Goal: Use online tool/utility: Use online tool/utility

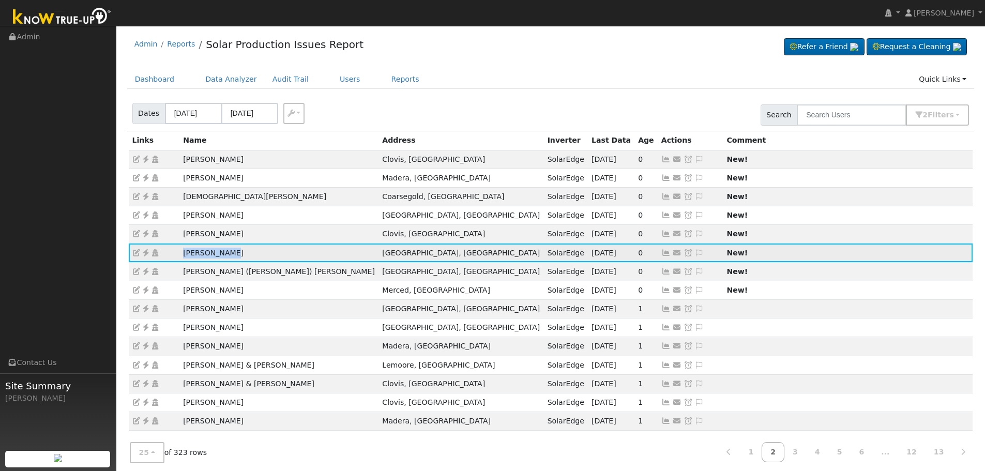
click at [143, 252] on icon at bounding box center [145, 252] width 9 height 7
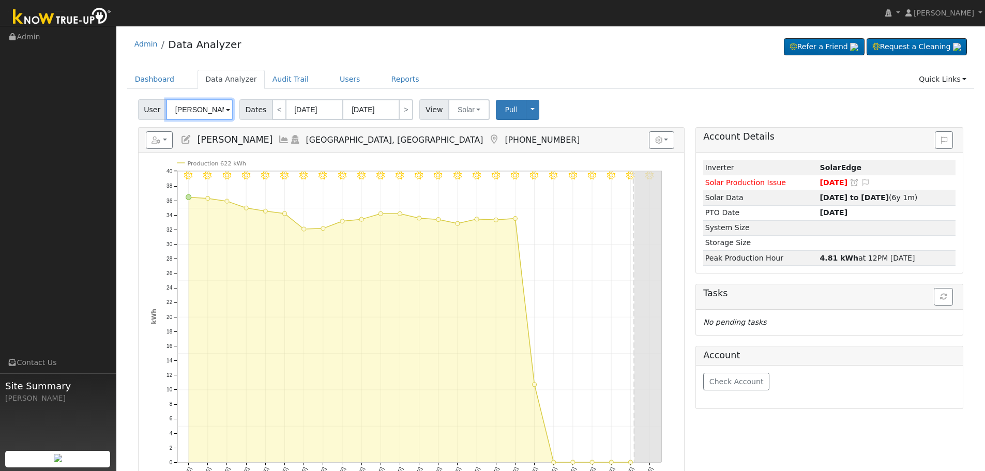
click at [198, 116] on input "[PERSON_NAME]" at bounding box center [199, 109] width 67 height 21
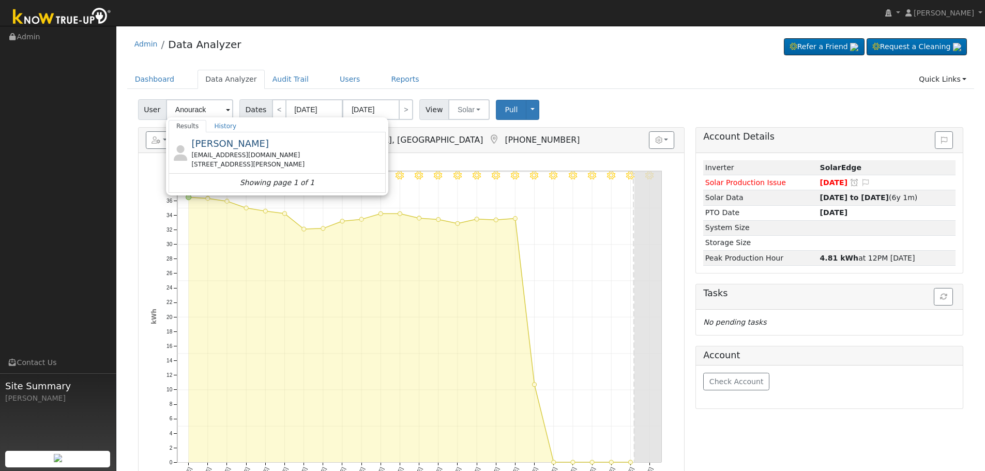
click at [222, 149] on span "[PERSON_NAME]" at bounding box center [230, 143] width 78 height 11
type input "[PERSON_NAME]"
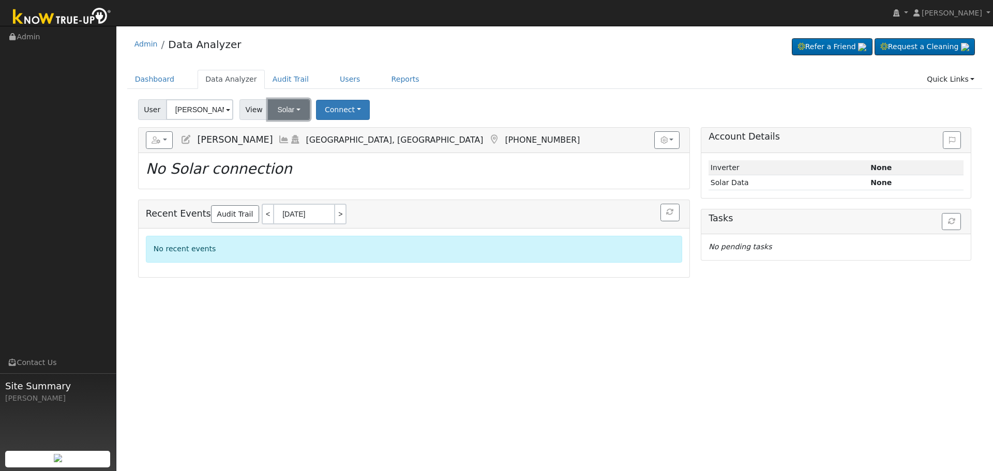
click at [286, 108] on button "Solar" at bounding box center [288, 109] width 41 height 21
click at [304, 132] on link "Utility" at bounding box center [303, 132] width 72 height 14
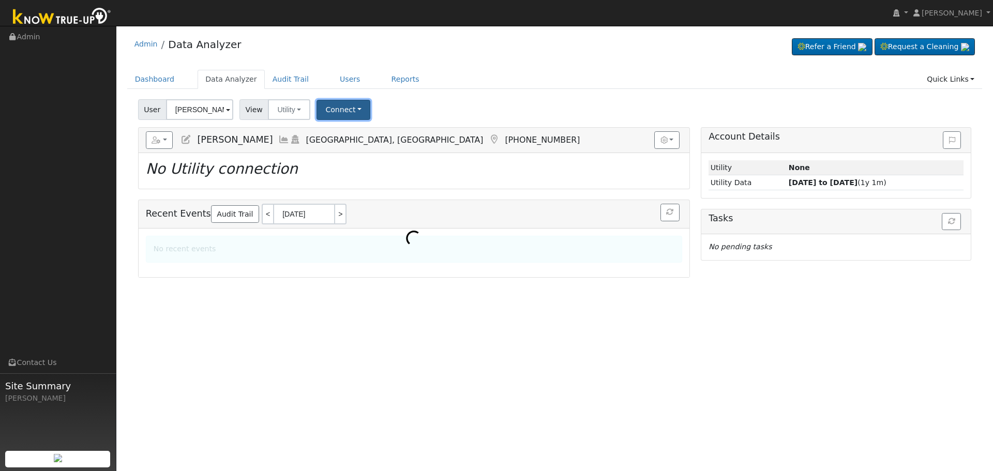
click at [363, 102] on button "Connect" at bounding box center [344, 110] width 54 height 20
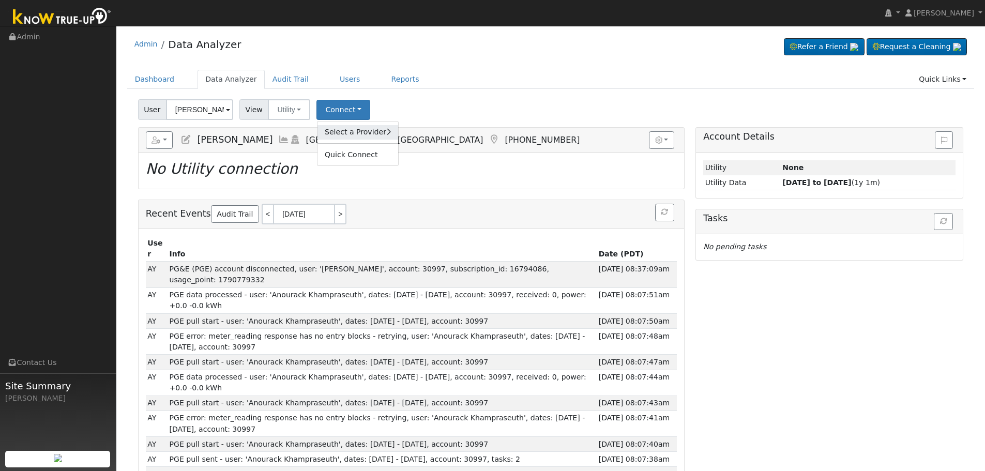
click at [362, 127] on link "Select a Provider" at bounding box center [358, 132] width 81 height 14
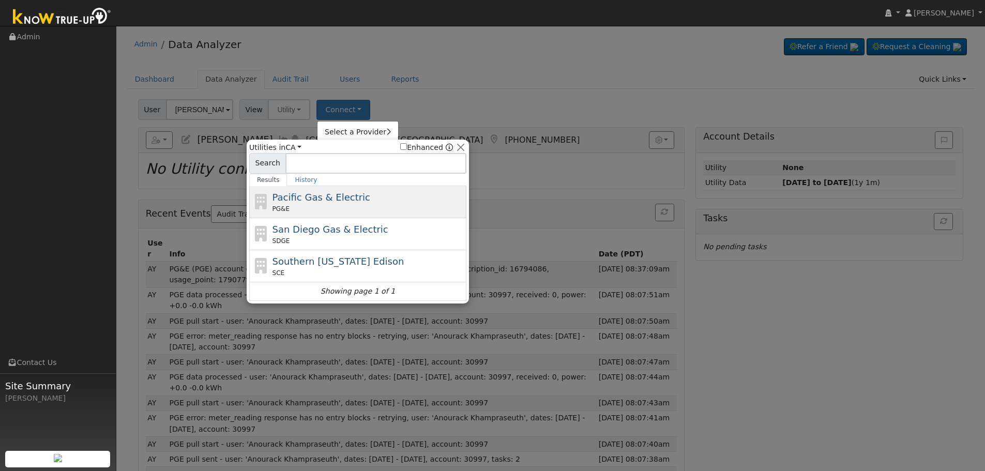
click at [341, 202] on span "Pacific Gas & Electric" at bounding box center [322, 197] width 98 height 11
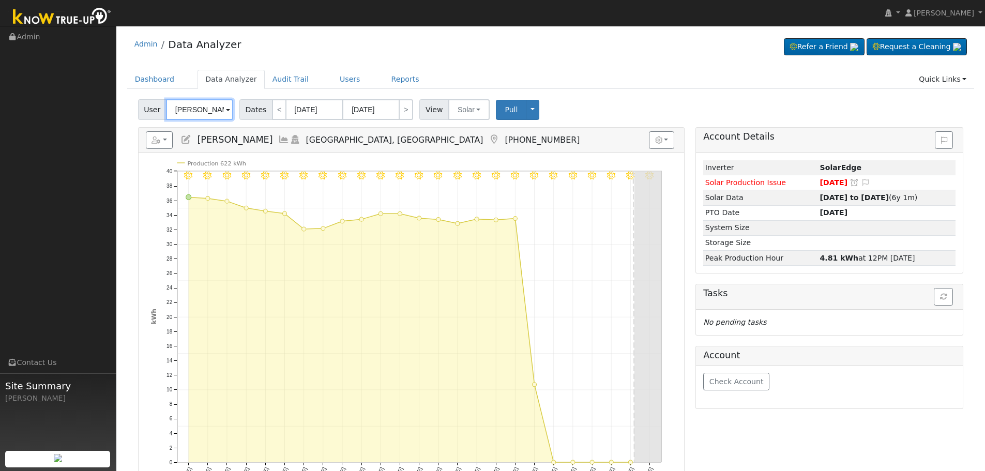
click at [184, 108] on input "William Rose" at bounding box center [199, 109] width 67 height 21
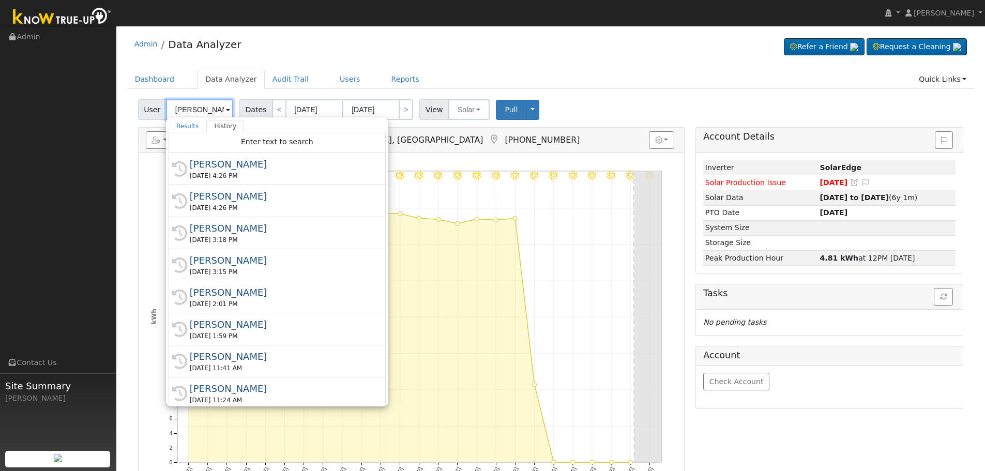
click at [184, 108] on input "William Rose" at bounding box center [199, 109] width 67 height 21
click at [184, 108] on input "[PERSON_NAME]" at bounding box center [199, 109] width 67 height 21
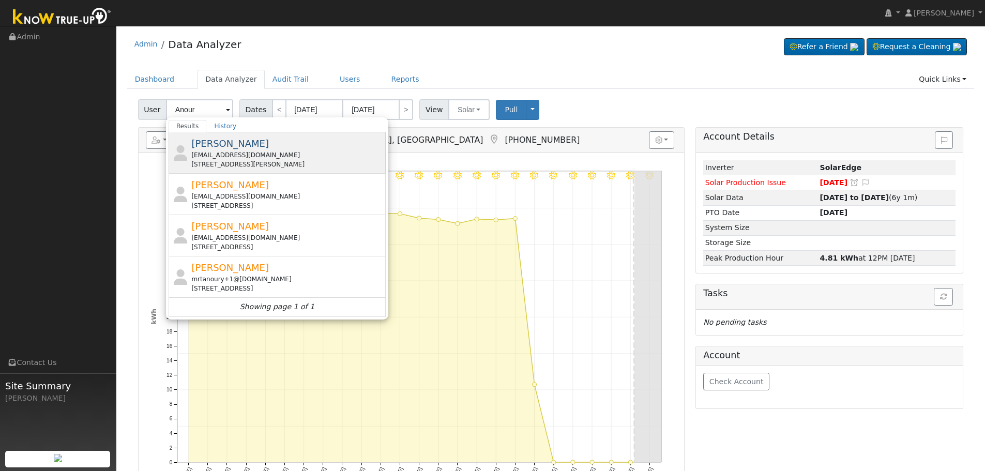
click at [284, 163] on div "[STREET_ADDRESS][PERSON_NAME]" at bounding box center [287, 164] width 192 height 9
type input "[PERSON_NAME]"
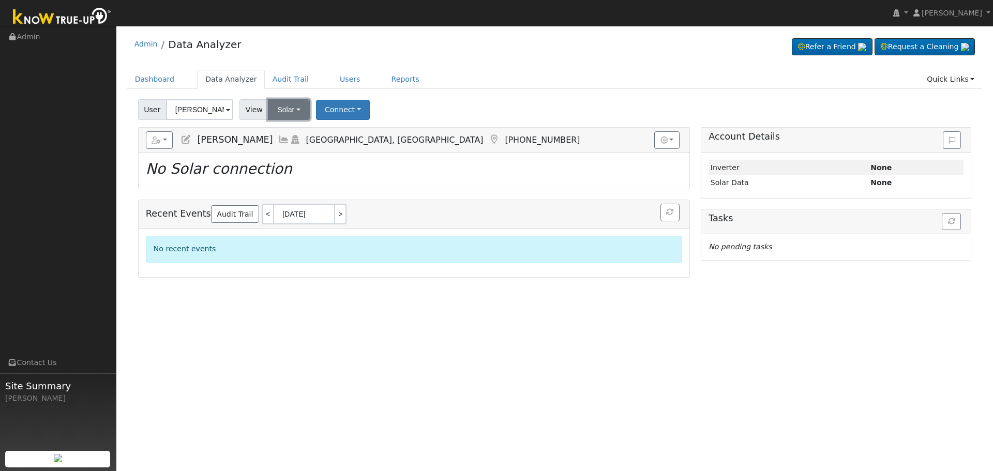
click at [289, 108] on button "Solar" at bounding box center [288, 109] width 41 height 21
click at [459, 112] on div "User Anourack Khampraseuth Account Default Account Default Account 1736 West Br…" at bounding box center [554, 108] width 837 height 24
click at [276, 112] on button "Solar" at bounding box center [288, 109] width 41 height 21
click at [293, 135] on link "Utility" at bounding box center [303, 132] width 72 height 14
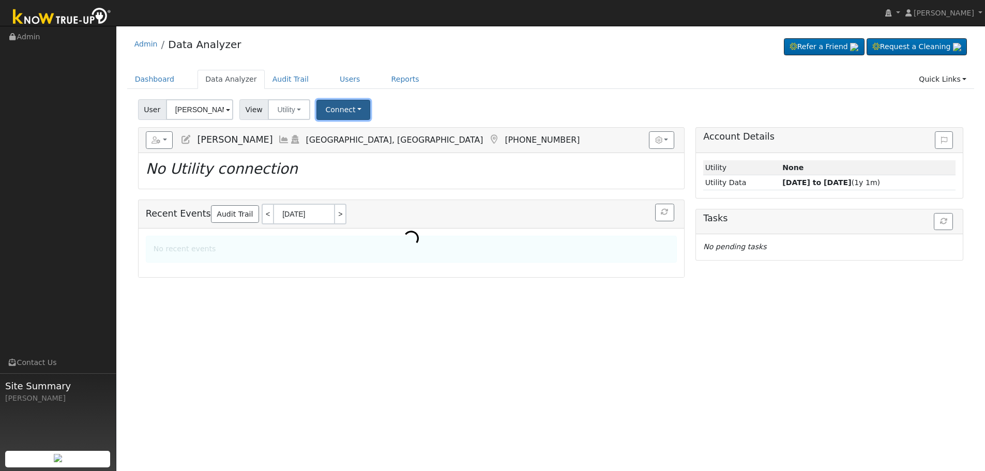
click at [336, 107] on button "Connect" at bounding box center [344, 110] width 54 height 20
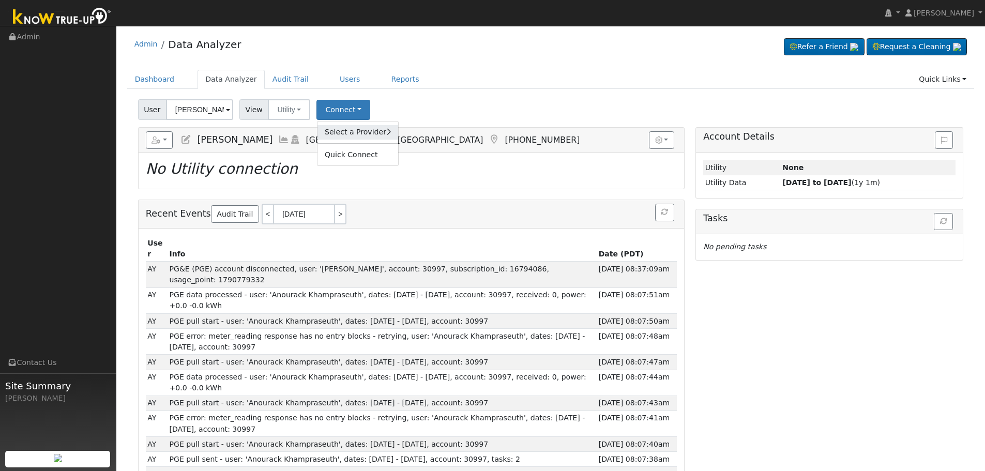
drag, startPoint x: 349, startPoint y: 132, endPoint x: 344, endPoint y: 128, distance: 6.3
click at [349, 131] on link "Select a Provider" at bounding box center [358, 132] width 81 height 14
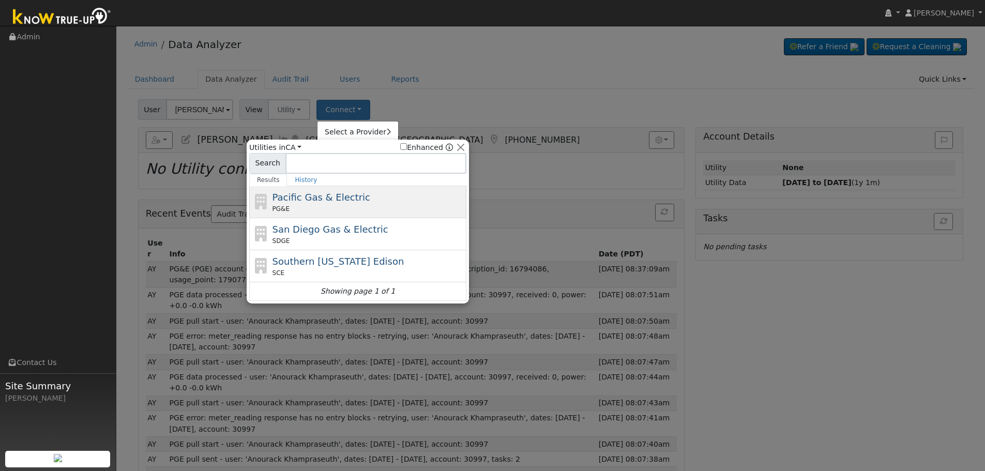
click at [321, 198] on span "Pacific Gas & Electric" at bounding box center [322, 197] width 98 height 11
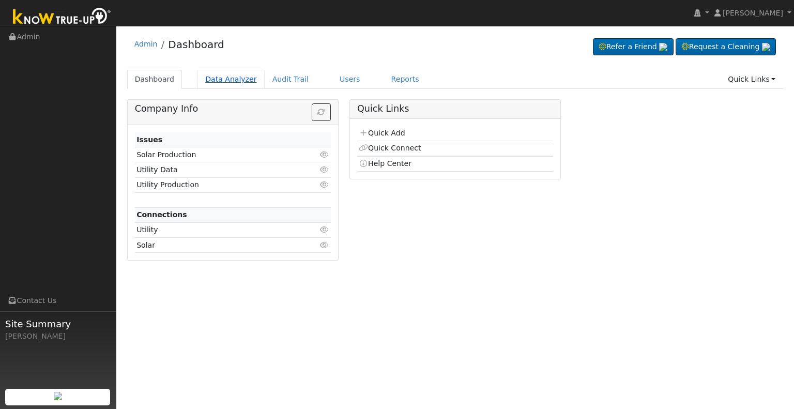
click at [213, 82] on link "Data Analyzer" at bounding box center [231, 79] width 67 height 19
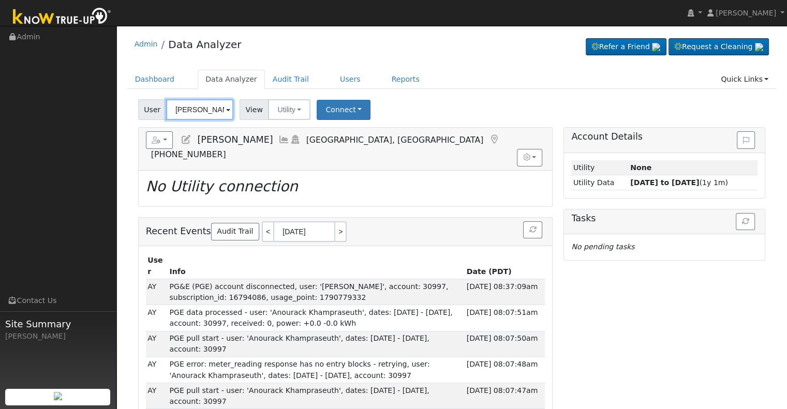
click at [198, 112] on input "[PERSON_NAME]" at bounding box center [199, 109] width 67 height 21
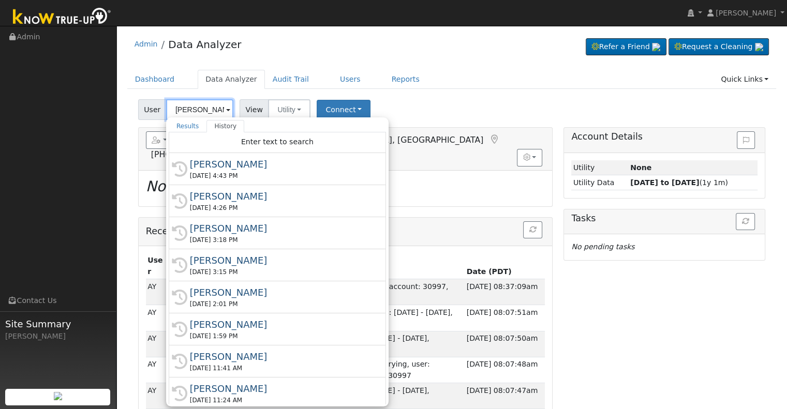
click at [183, 111] on input "[PERSON_NAME]" at bounding box center [199, 109] width 67 height 21
paste input "[PERSON_NAME]"
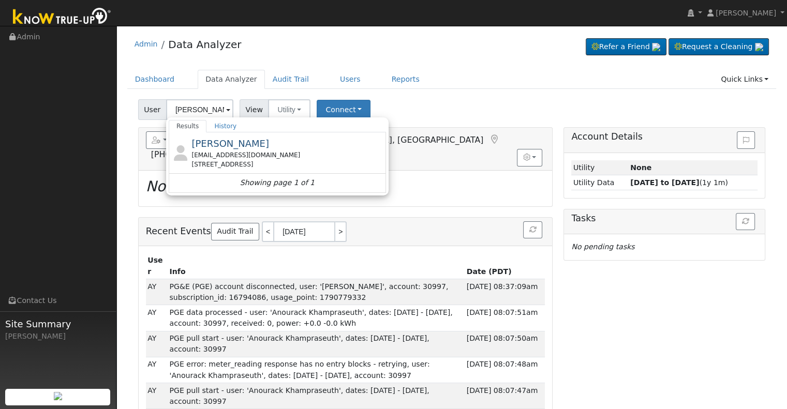
click at [268, 153] on div "[EMAIL_ADDRESS][DOMAIN_NAME]" at bounding box center [287, 155] width 192 height 9
type input "[PERSON_NAME]"
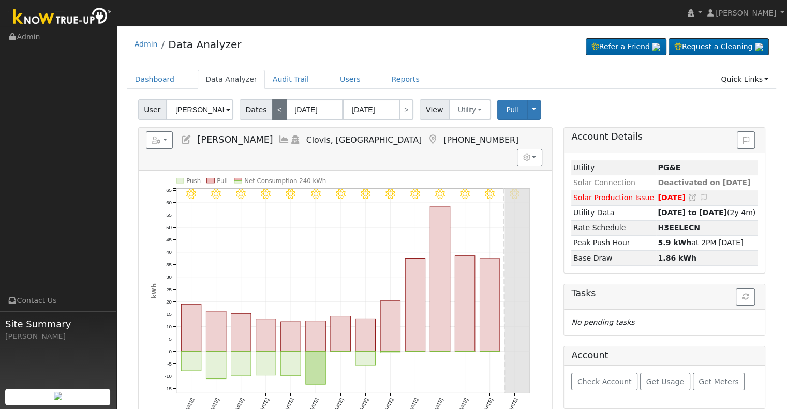
click at [272, 108] on link "<" at bounding box center [279, 109] width 14 height 21
type input "[DATE]"
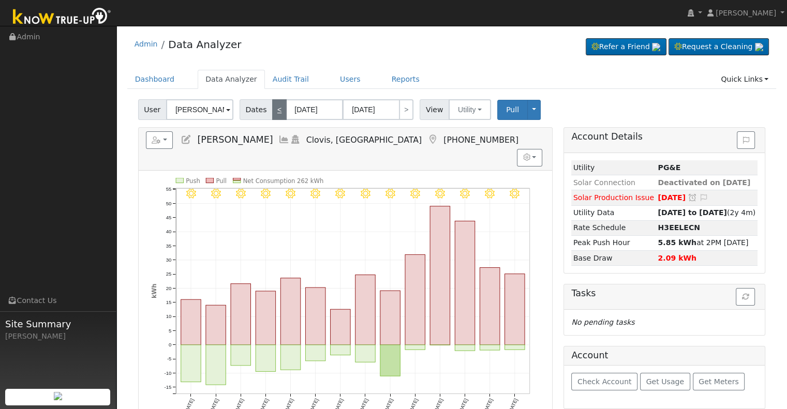
click at [272, 108] on link "<" at bounding box center [279, 109] width 14 height 21
type input "[DATE]"
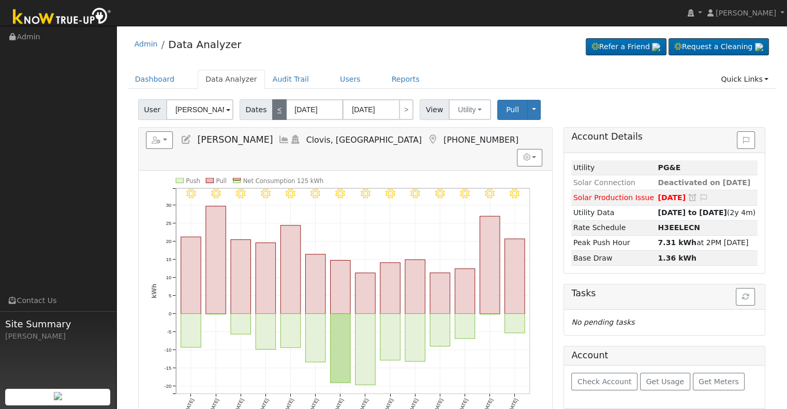
click at [272, 108] on link "<" at bounding box center [279, 109] width 14 height 21
type input "[DATE]"
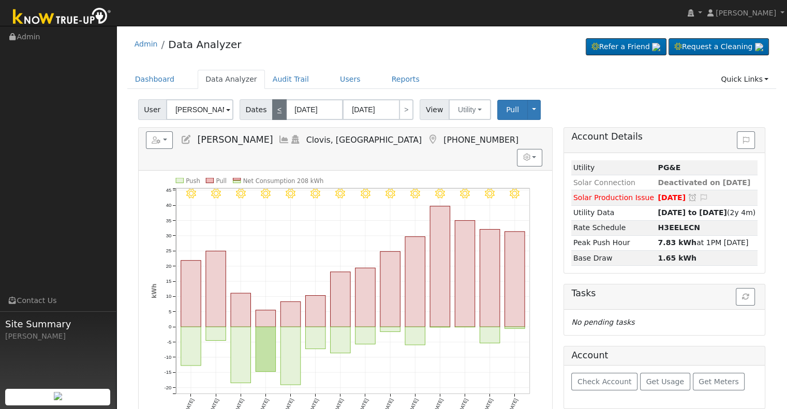
click at [272, 108] on link "<" at bounding box center [279, 109] width 14 height 21
type input "[DATE]"
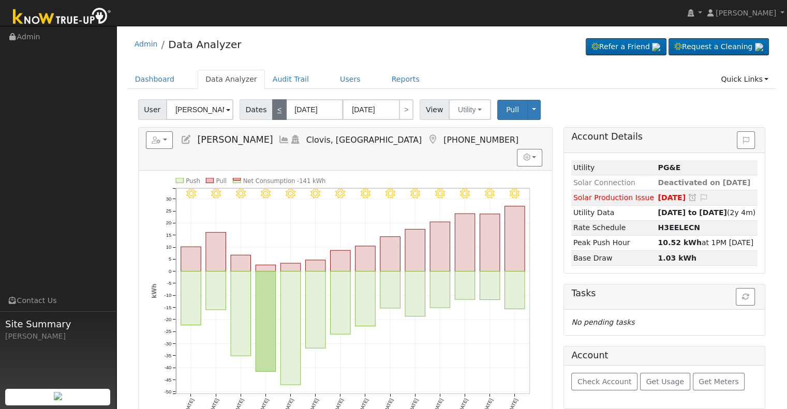
click at [272, 108] on link "<" at bounding box center [279, 109] width 14 height 21
type input "[DATE]"
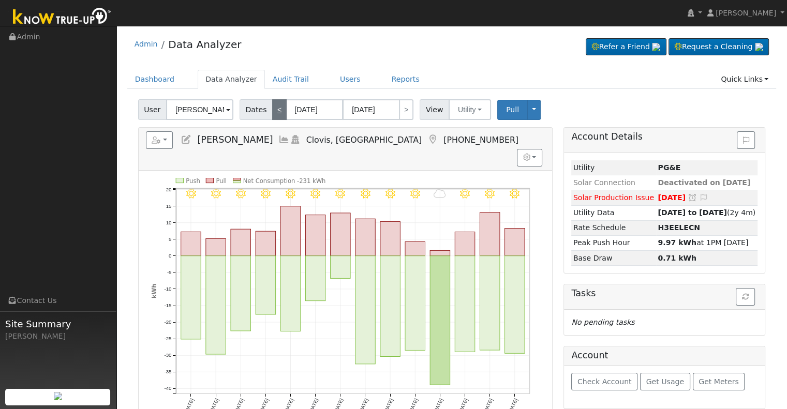
click at [272, 108] on link "<" at bounding box center [279, 109] width 14 height 21
type input "[DATE]"
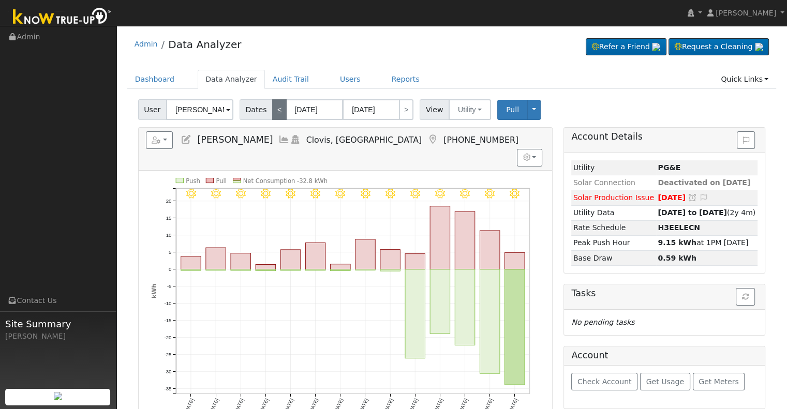
click at [272, 108] on link "<" at bounding box center [279, 109] width 14 height 21
type input "[DATE]"
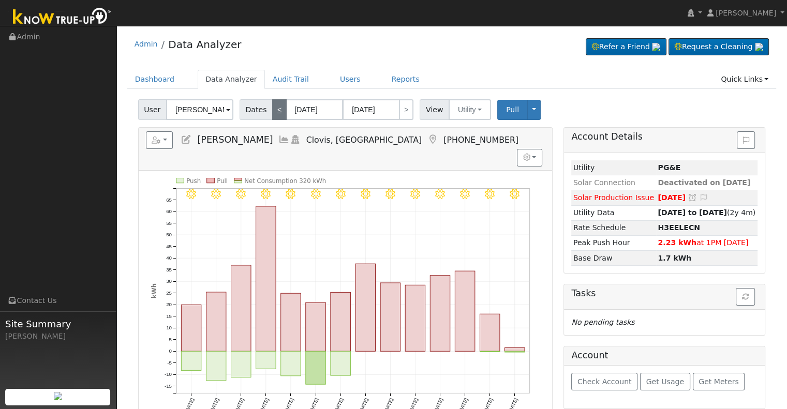
click at [272, 108] on link "<" at bounding box center [279, 109] width 14 height 21
type input "[DATE]"
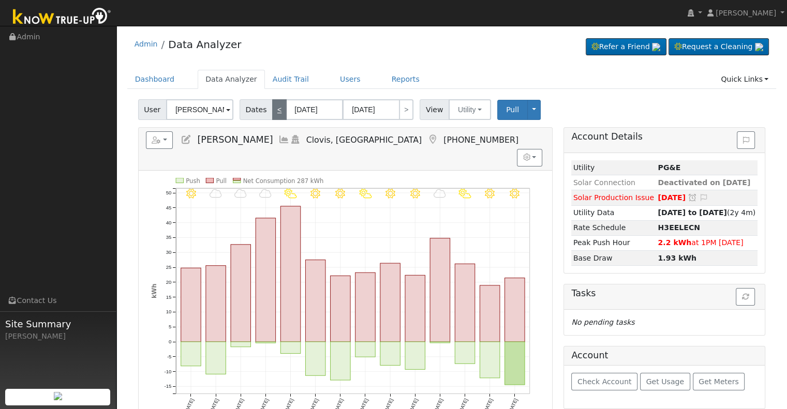
click at [272, 108] on link "<" at bounding box center [279, 109] width 14 height 21
type input "[DATE]"
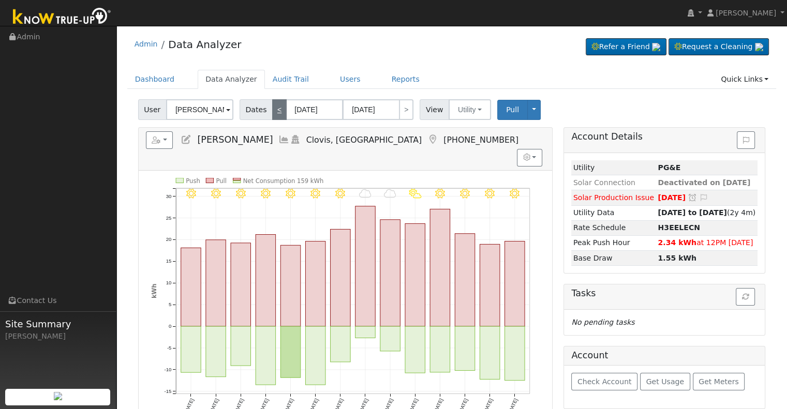
click at [272, 108] on link "<" at bounding box center [279, 109] width 14 height 21
type input "[DATE]"
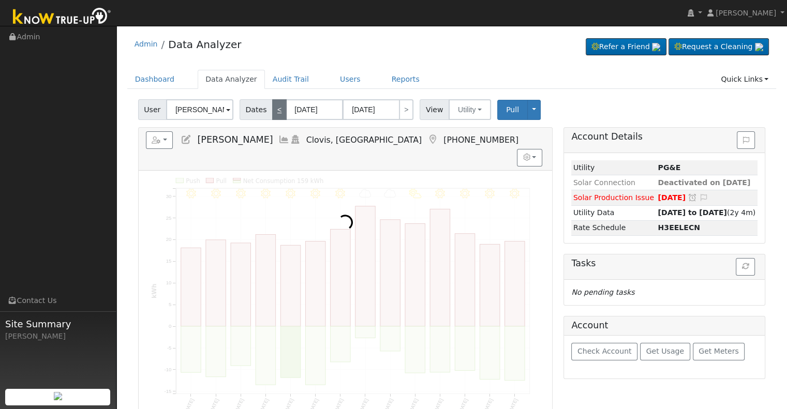
click at [272, 108] on link "<" at bounding box center [279, 109] width 14 height 21
type input "[DATE]"
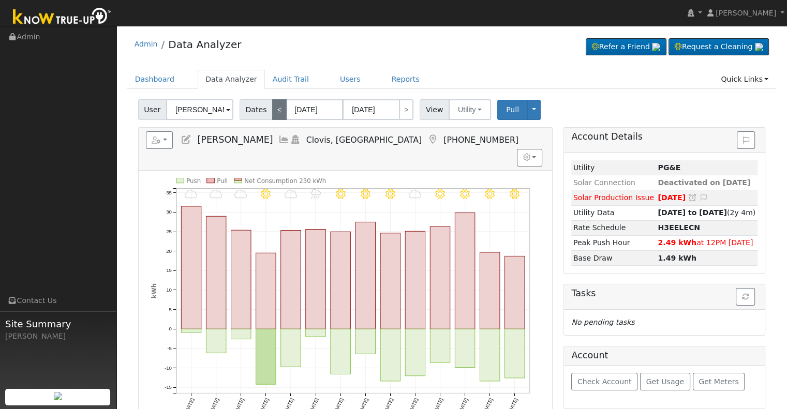
click at [272, 108] on link "<" at bounding box center [279, 109] width 14 height 21
type input "[DATE]"
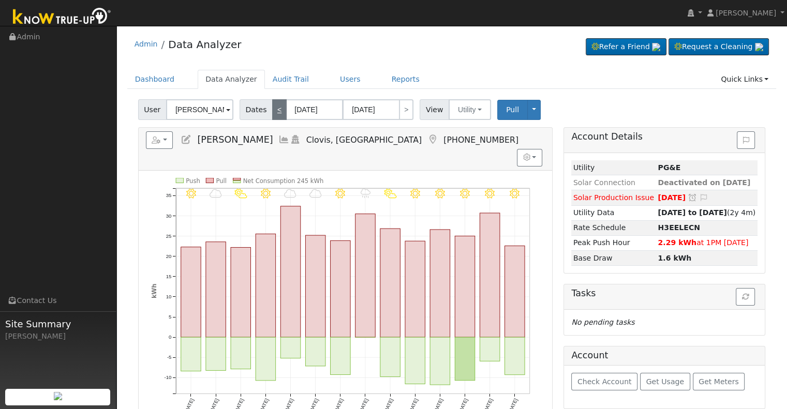
click at [272, 108] on link "<" at bounding box center [279, 109] width 14 height 21
type input "[DATE]"
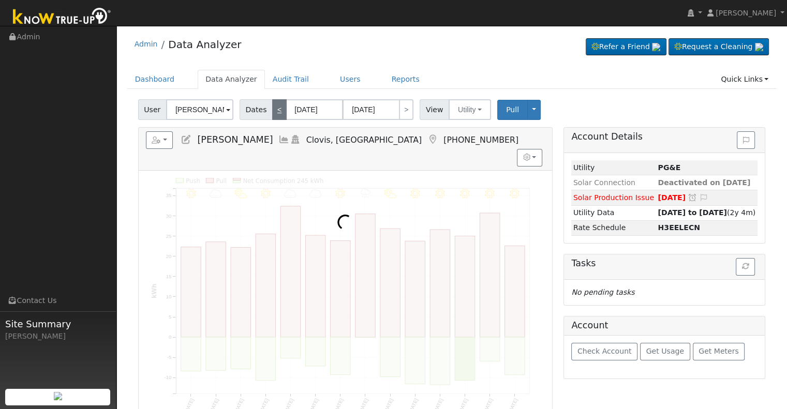
click at [272, 108] on link "<" at bounding box center [279, 109] width 14 height 21
type input "[DATE]"
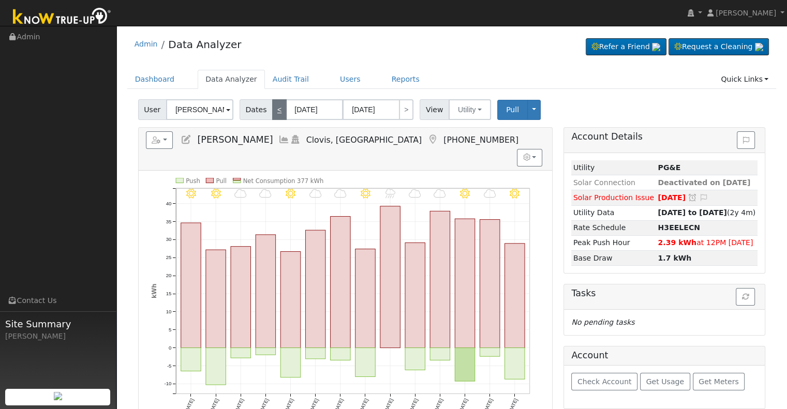
click at [272, 108] on link "<" at bounding box center [279, 109] width 14 height 21
type input "[DATE]"
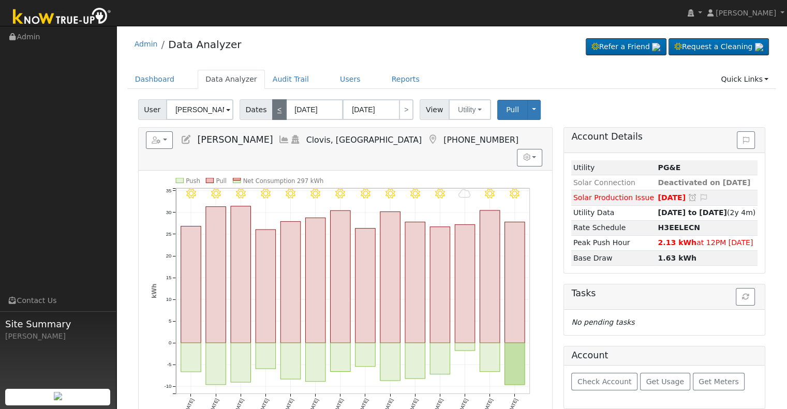
click at [272, 108] on link "<" at bounding box center [279, 109] width 14 height 21
type input "[DATE]"
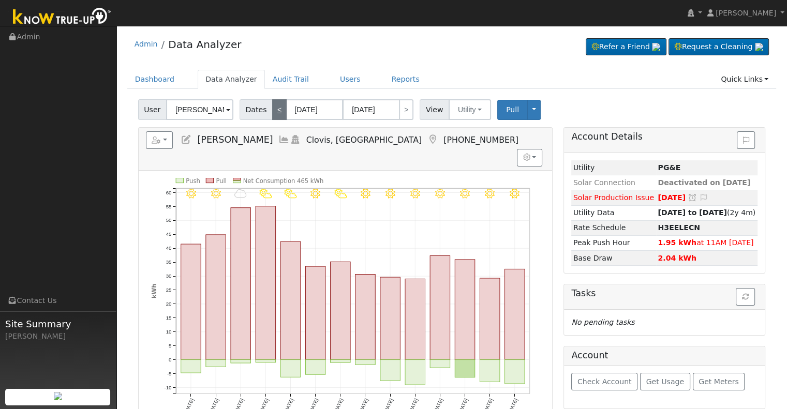
click at [272, 108] on link "<" at bounding box center [279, 109] width 14 height 21
type input "[DATE]"
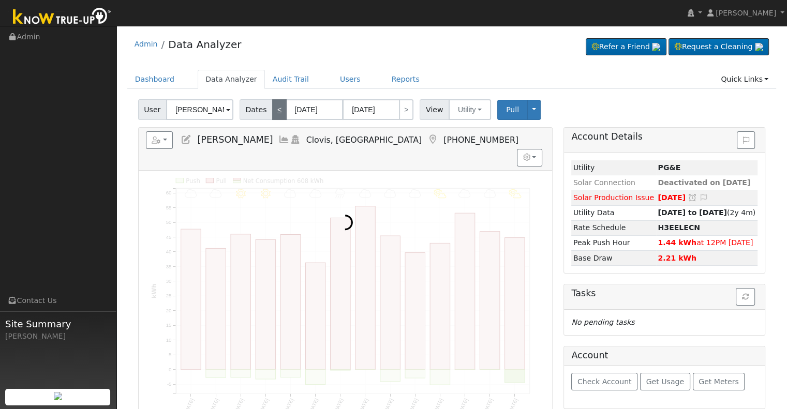
click at [272, 108] on link "<" at bounding box center [279, 109] width 14 height 21
type input "[DATE]"
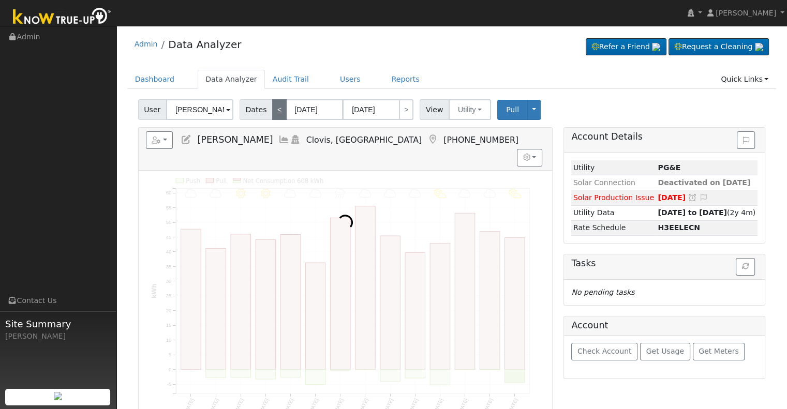
click at [272, 108] on link "<" at bounding box center [279, 109] width 14 height 21
type input "[DATE]"
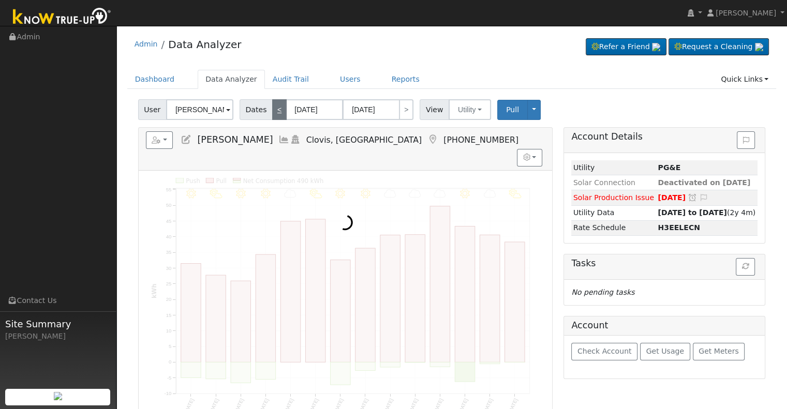
click at [272, 108] on link "<" at bounding box center [279, 109] width 14 height 21
type input "[DATE]"
click at [272, 108] on link "<" at bounding box center [279, 109] width 14 height 21
type input "[DATE]"
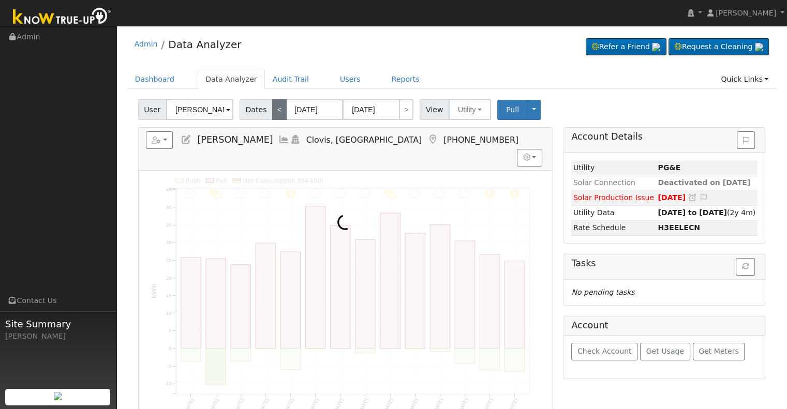
type input "[DATE]"
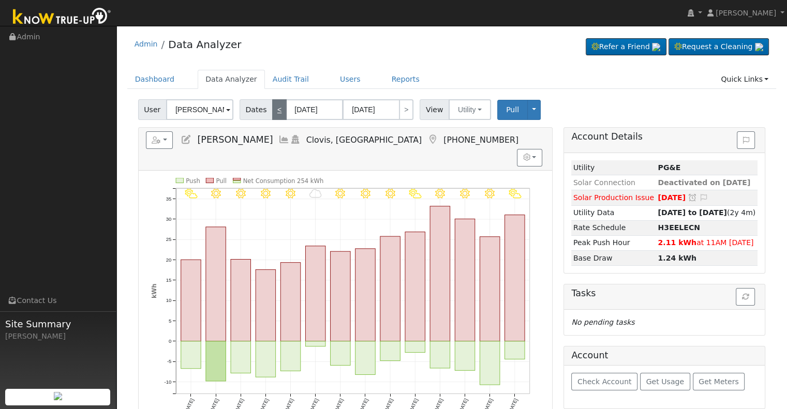
click at [272, 108] on link "<" at bounding box center [279, 109] width 14 height 21
type input "[DATE]"
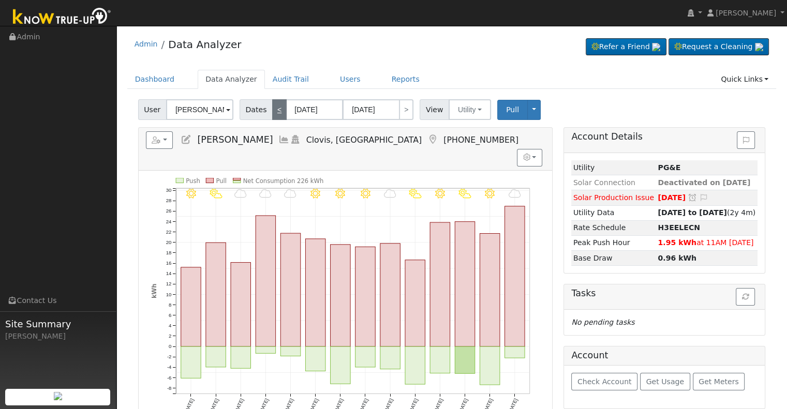
click at [272, 108] on link "<" at bounding box center [279, 109] width 14 height 21
type input "[DATE]"
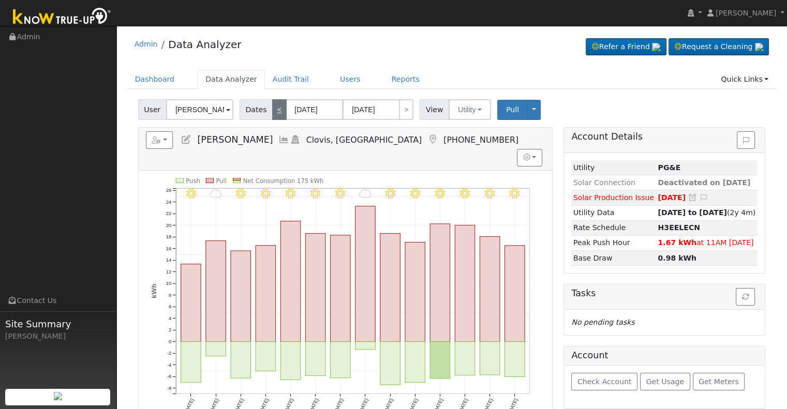
click at [272, 108] on link "<" at bounding box center [279, 109] width 14 height 21
type input "[DATE]"
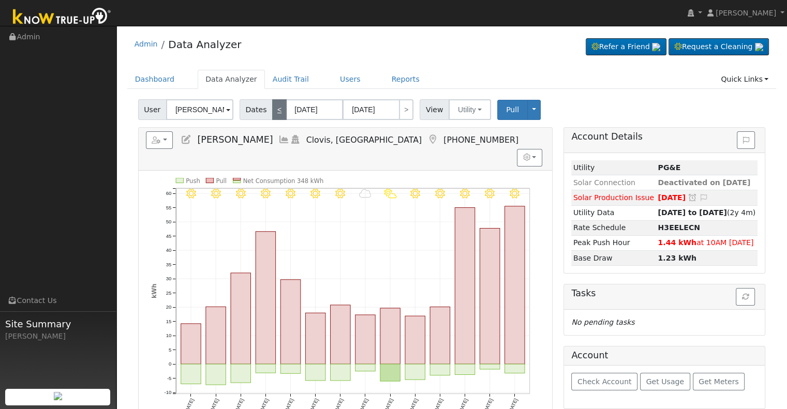
click at [272, 108] on link "<" at bounding box center [279, 109] width 14 height 21
type input "[DATE]"
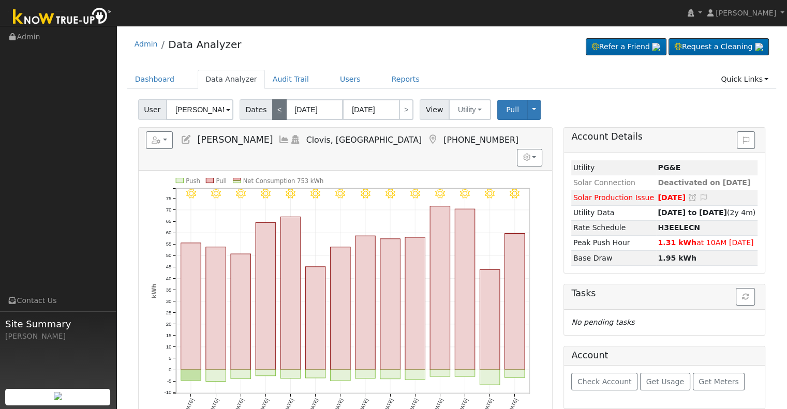
click at [272, 108] on link "<" at bounding box center [279, 109] width 14 height 21
type input "[DATE]"
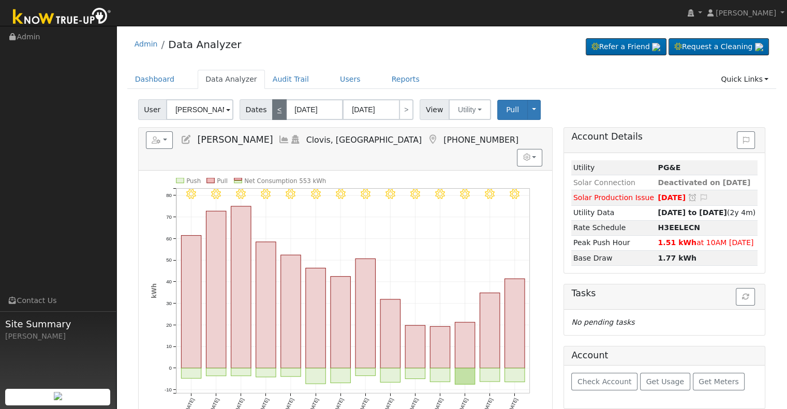
click at [272, 108] on link "<" at bounding box center [279, 109] width 14 height 21
type input "[DATE]"
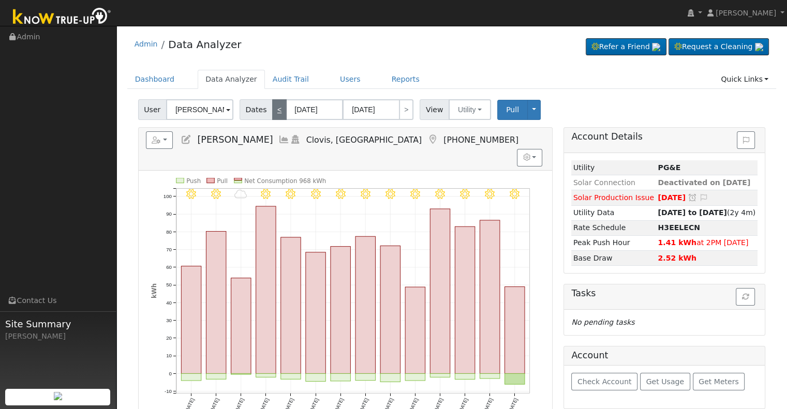
click at [272, 108] on link "<" at bounding box center [279, 109] width 14 height 21
type input "[DATE]"
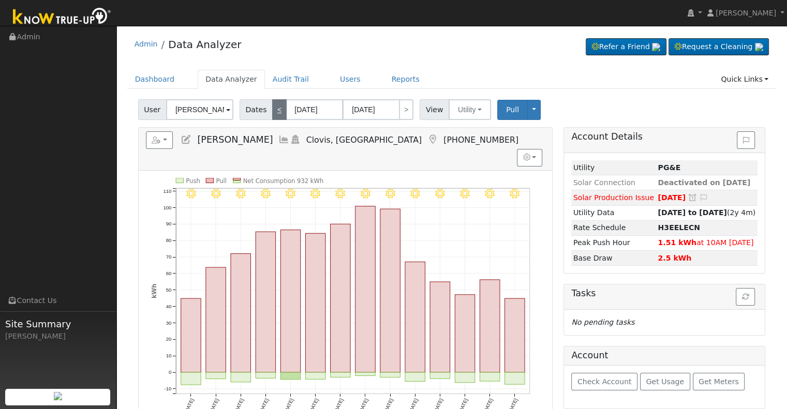
click at [272, 108] on link "<" at bounding box center [279, 109] width 14 height 21
type input "[DATE]"
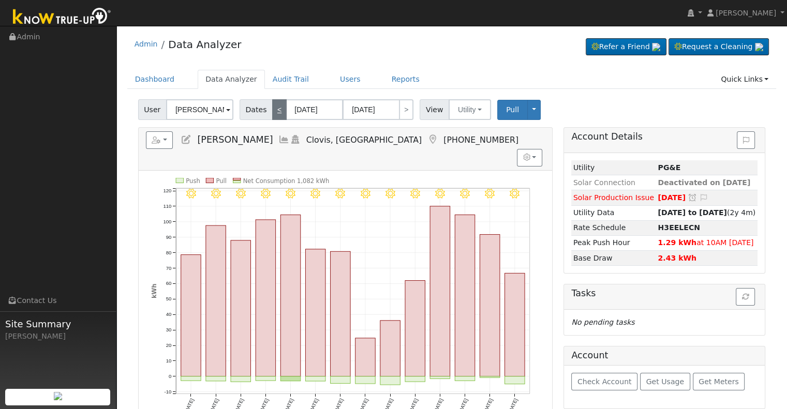
click at [272, 108] on link "<" at bounding box center [279, 109] width 14 height 21
type input "[DATE]"
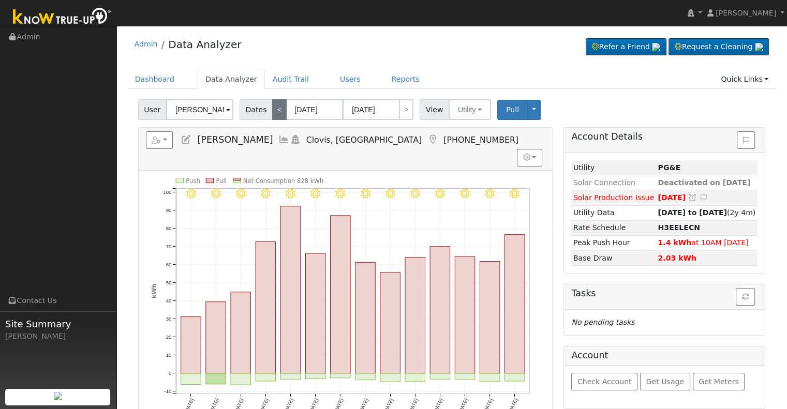
click at [272, 108] on link "<" at bounding box center [279, 109] width 14 height 21
type input "[DATE]"
click at [272, 108] on link "<" at bounding box center [279, 109] width 14 height 21
type input "[DATE]"
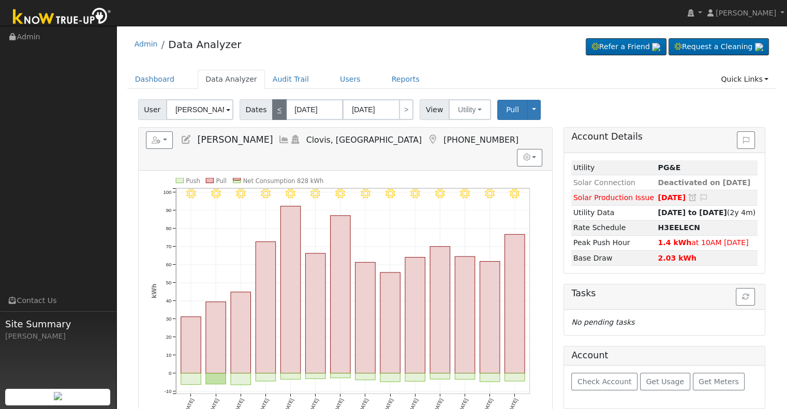
type input "[DATE]"
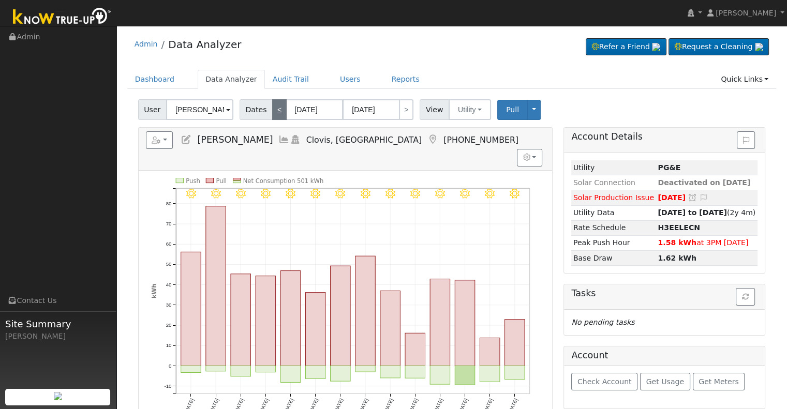
click at [272, 108] on link "<" at bounding box center [279, 109] width 14 height 21
type input "[DATE]"
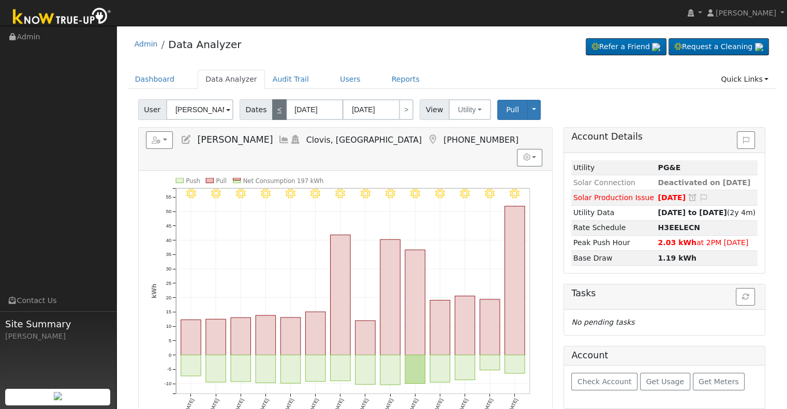
click at [272, 108] on link "<" at bounding box center [279, 109] width 14 height 21
type input "[DATE]"
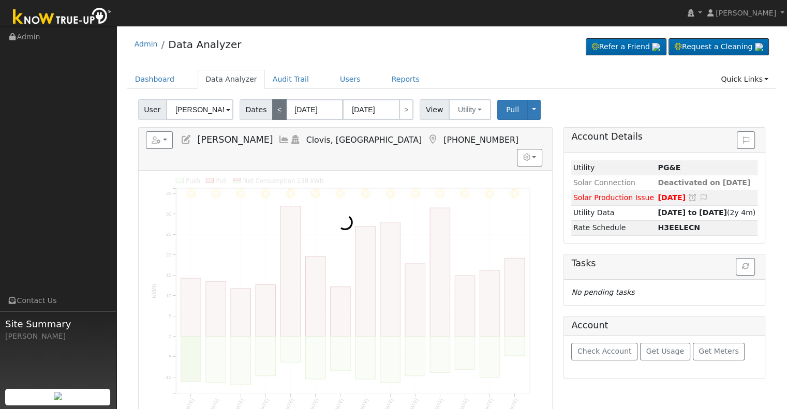
click at [272, 108] on link "<" at bounding box center [279, 109] width 14 height 21
type input "[DATE]"
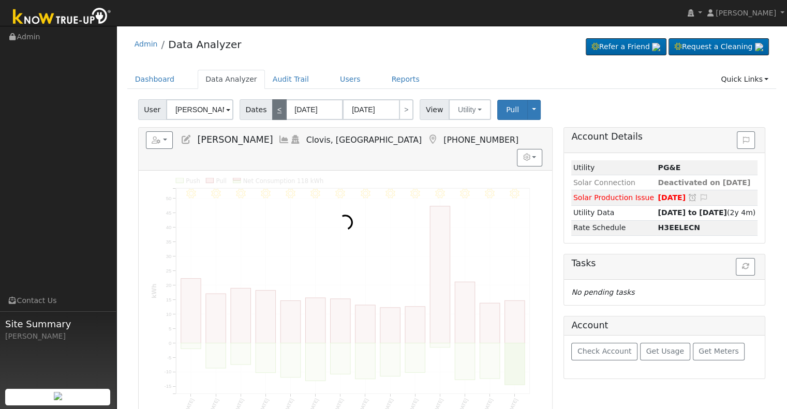
click at [272, 108] on link "<" at bounding box center [279, 109] width 14 height 21
type input "[DATE]"
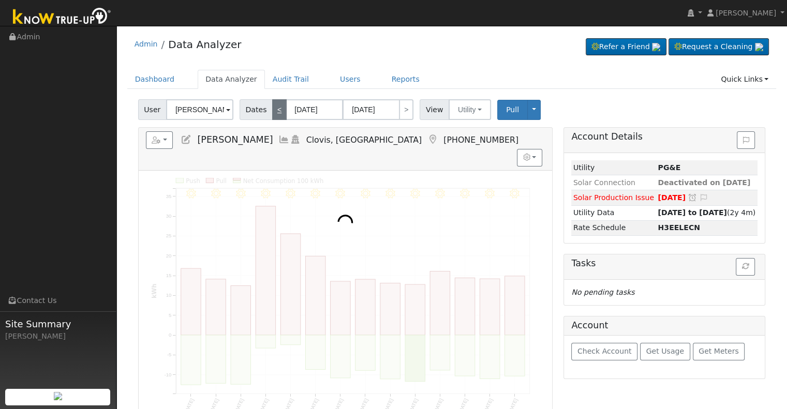
click at [272, 108] on link "<" at bounding box center [279, 109] width 14 height 21
type input "[DATE]"
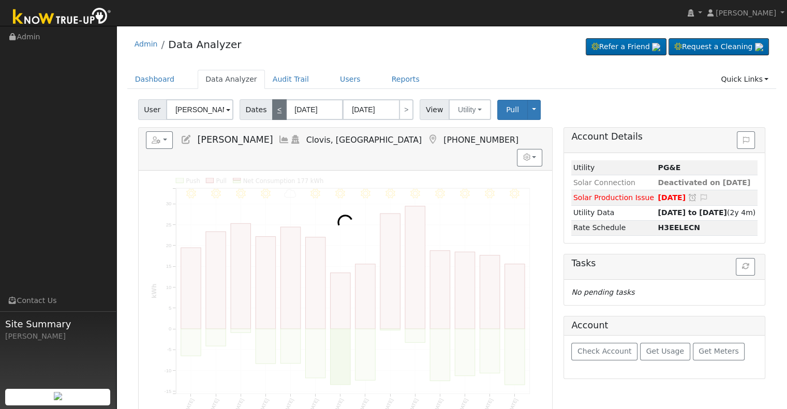
click at [272, 108] on link "<" at bounding box center [279, 109] width 14 height 21
type input "[DATE]"
click at [272, 108] on link "<" at bounding box center [279, 109] width 14 height 21
type input "[DATE]"
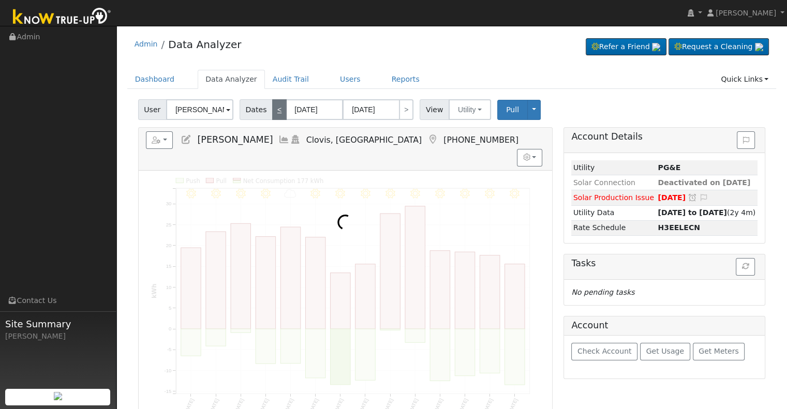
type input "[DATE]"
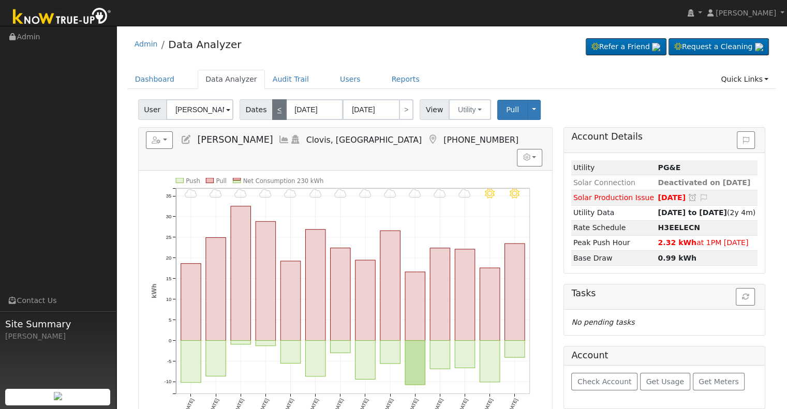
click at [272, 108] on link "<" at bounding box center [279, 109] width 14 height 21
type input "[DATE]"
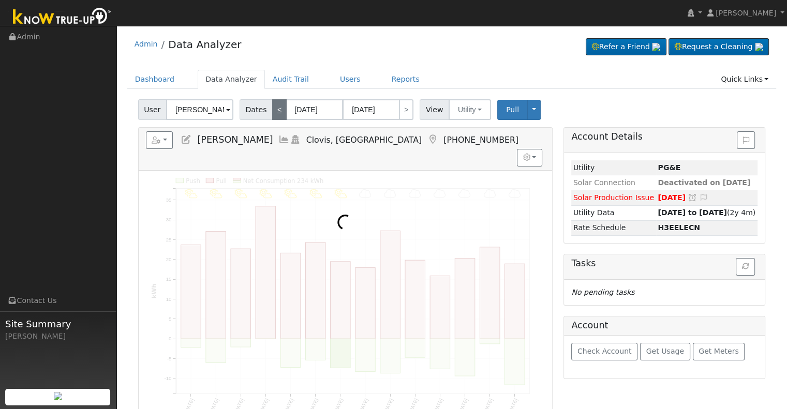
click at [272, 108] on link "<" at bounding box center [279, 109] width 14 height 21
type input "[DATE]"
click at [272, 108] on link "<" at bounding box center [279, 109] width 14 height 21
type input "[DATE]"
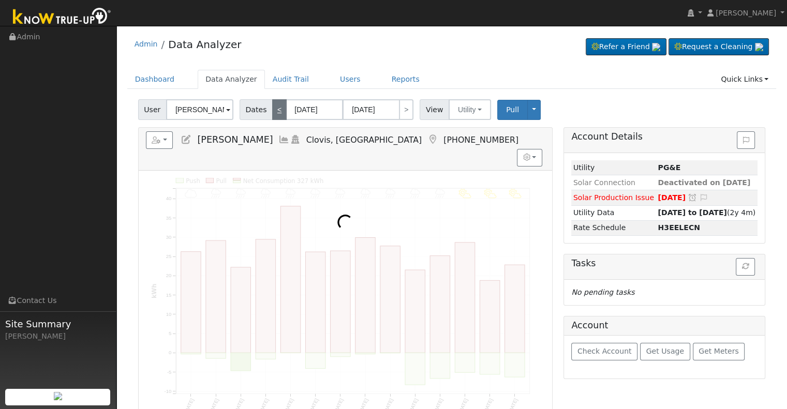
type input "[DATE]"
click at [272, 108] on link "<" at bounding box center [279, 109] width 14 height 21
type input "[DATE]"
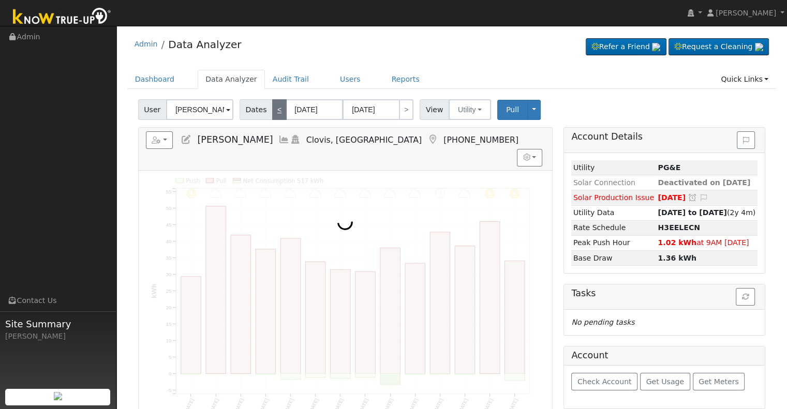
click at [272, 108] on link "<" at bounding box center [279, 109] width 14 height 21
type input "[DATE]"
click at [272, 108] on link "<" at bounding box center [279, 109] width 14 height 21
type input "[DATE]"
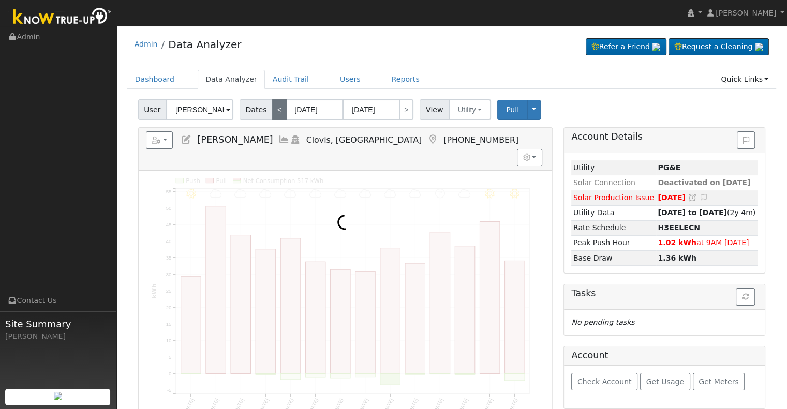
type input "[DATE]"
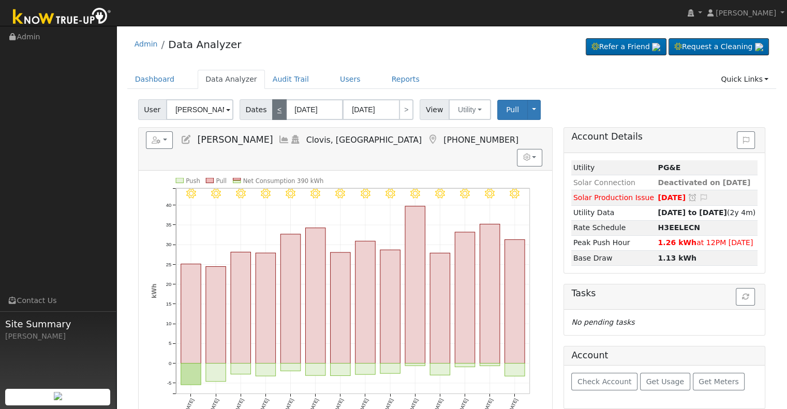
click at [272, 108] on link "<" at bounding box center [279, 109] width 14 height 21
type input "[DATE]"
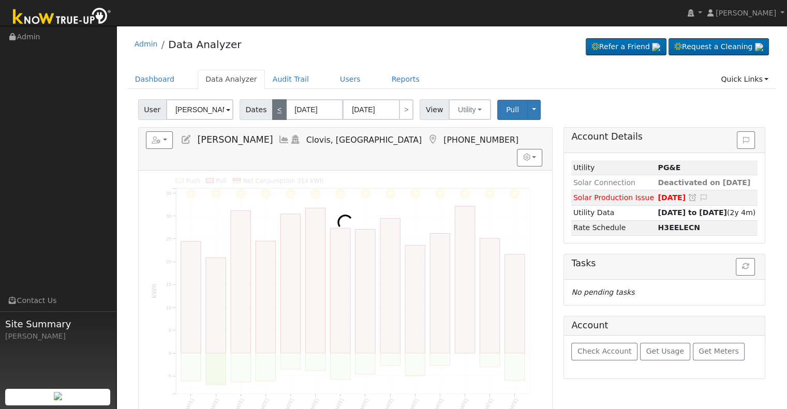
click at [272, 108] on link "<" at bounding box center [279, 109] width 14 height 21
type input "[DATE]"
click at [272, 108] on link "<" at bounding box center [279, 109] width 14 height 21
type input "[DATE]"
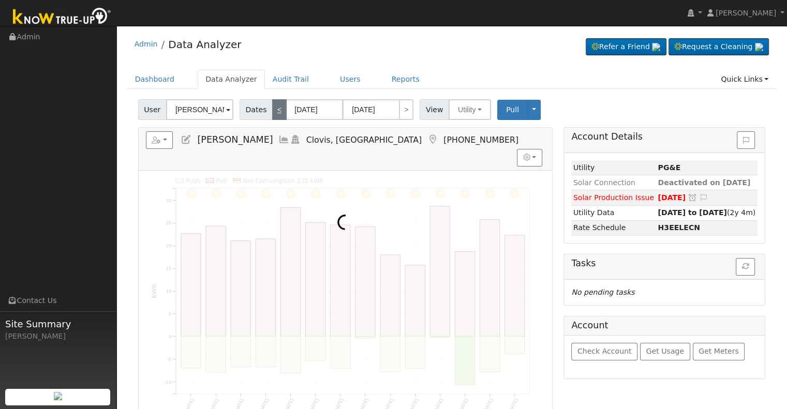
type input "[DATE]"
click at [272, 108] on link "<" at bounding box center [279, 109] width 14 height 21
type input "[DATE]"
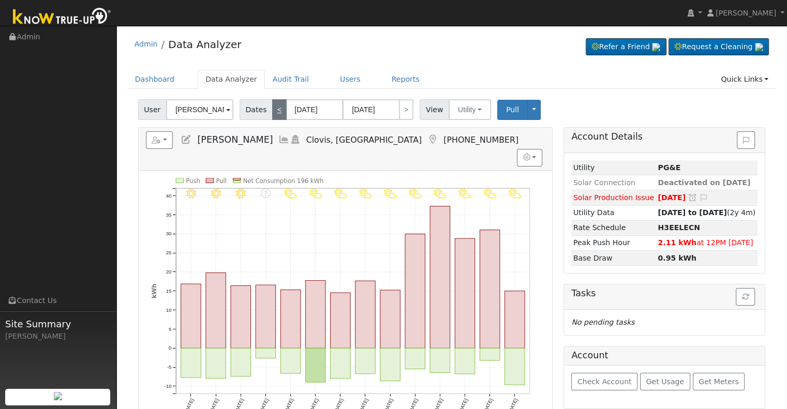
click at [272, 108] on link "<" at bounding box center [279, 109] width 14 height 21
type input "[DATE]"
click at [272, 108] on link "<" at bounding box center [279, 109] width 14 height 21
type input "[DATE]"
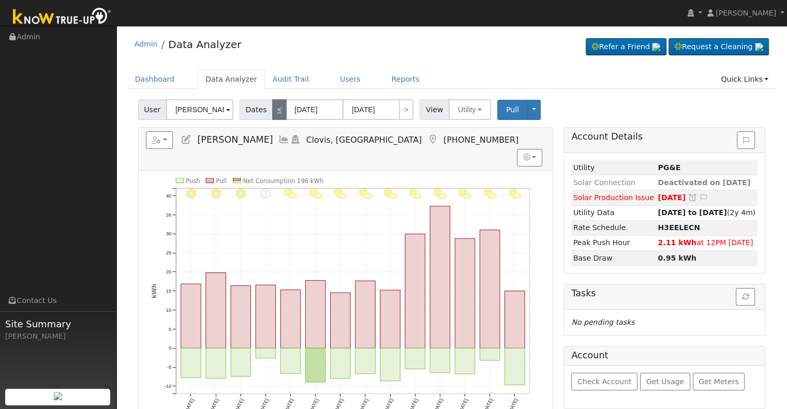
type input "[DATE]"
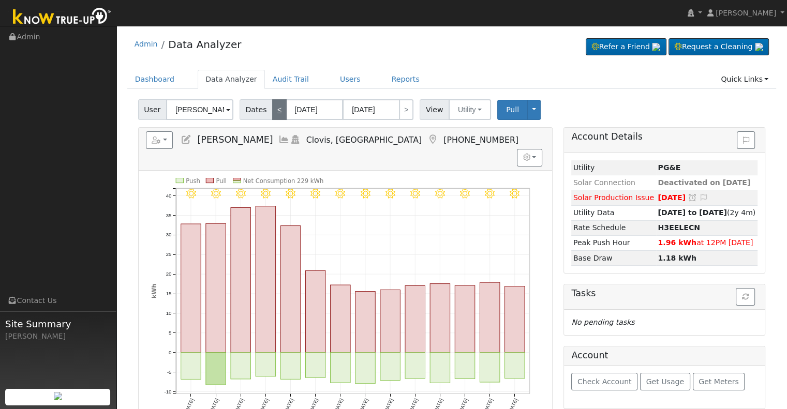
click at [272, 108] on link "<" at bounding box center [279, 109] width 14 height 21
type input "[DATE]"
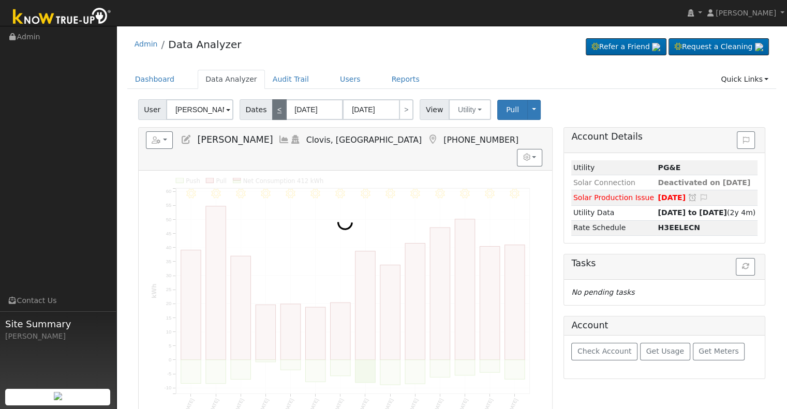
click at [272, 108] on link "<" at bounding box center [279, 109] width 14 height 21
type input "[DATE]"
click at [272, 108] on link "<" at bounding box center [279, 109] width 14 height 21
type input "[DATE]"
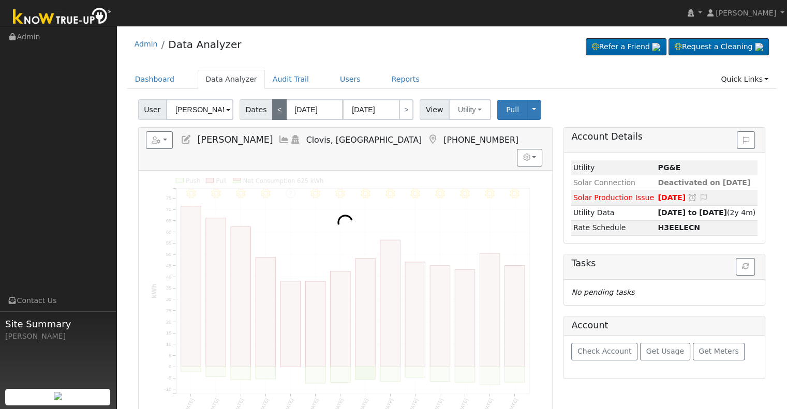
type input "[DATE]"
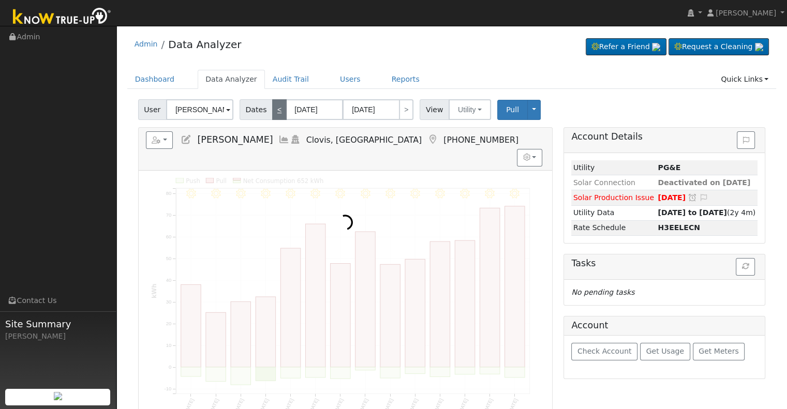
click at [272, 108] on link "<" at bounding box center [279, 109] width 14 height 21
type input "[DATE]"
click at [272, 108] on link "<" at bounding box center [279, 109] width 14 height 21
type input "[DATE]"
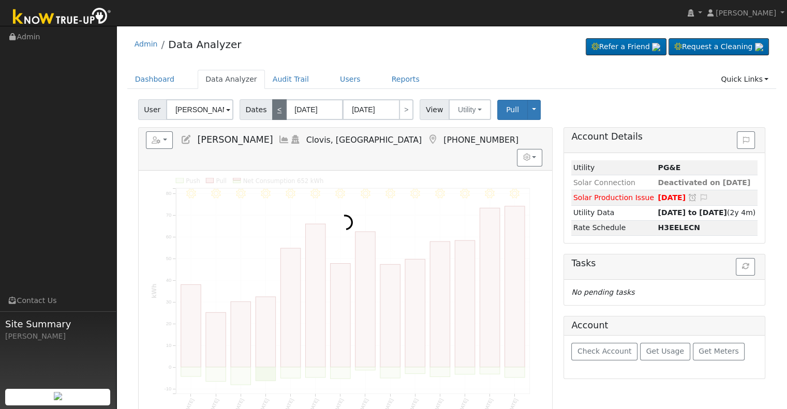
type input "[DATE]"
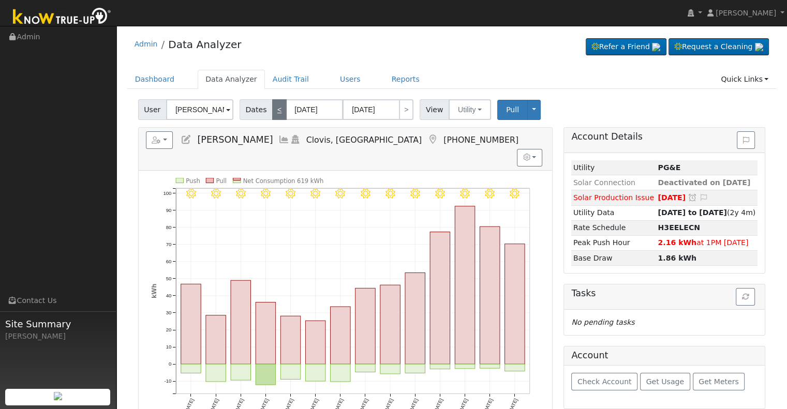
click at [272, 108] on link "<" at bounding box center [279, 109] width 14 height 21
type input "[DATE]"
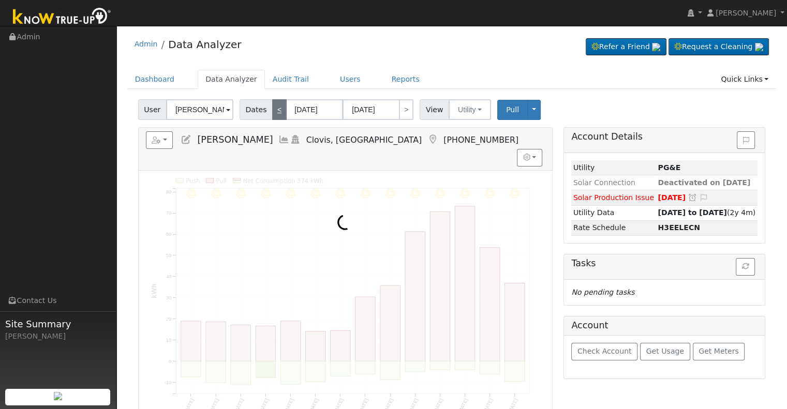
click at [272, 108] on link "<" at bounding box center [279, 109] width 14 height 21
type input "[DATE]"
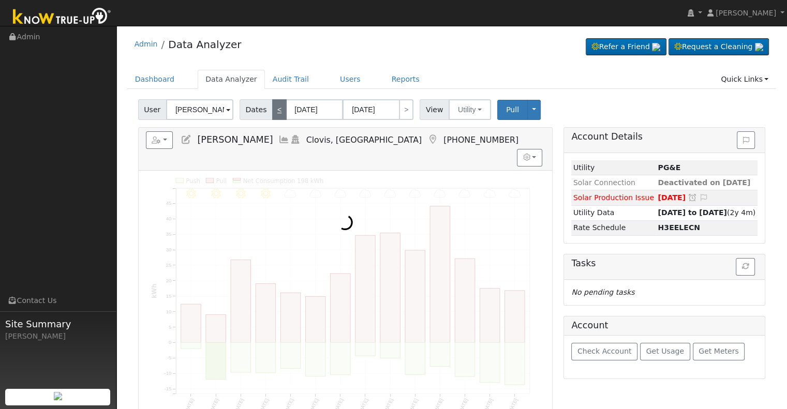
click at [272, 108] on link "<" at bounding box center [279, 109] width 14 height 21
type input "[DATE]"
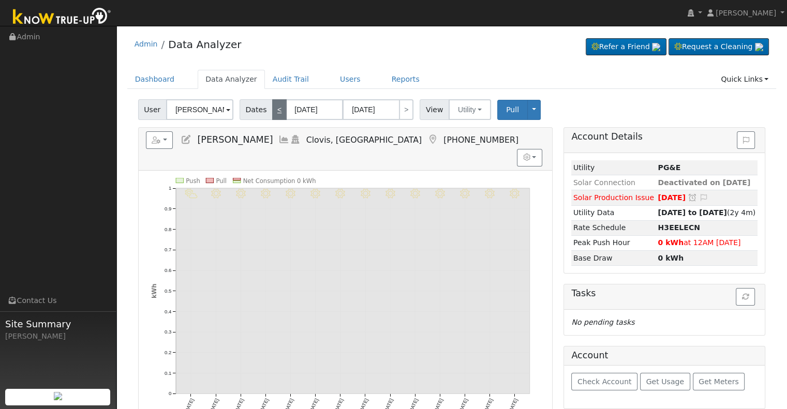
click at [272, 108] on link "<" at bounding box center [279, 109] width 14 height 21
type input "[DATE]"
click at [272, 108] on link "<" at bounding box center [279, 109] width 14 height 21
type input "[DATE]"
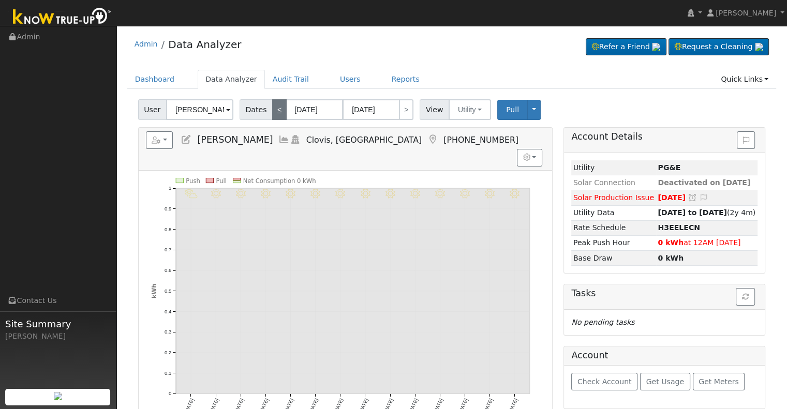
type input "[DATE]"
click at [400, 115] on link ">" at bounding box center [406, 109] width 14 height 21
type input "[DATE]"
click at [400, 115] on link ">" at bounding box center [406, 109] width 14 height 21
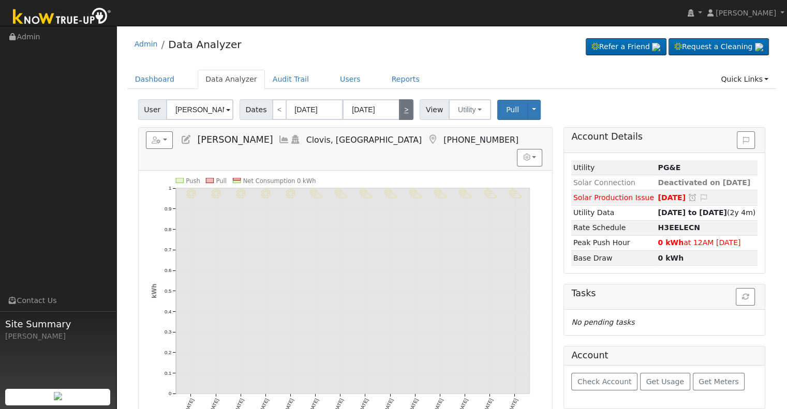
type input "[DATE]"
click at [400, 115] on link ">" at bounding box center [406, 109] width 14 height 21
type input "[DATE]"
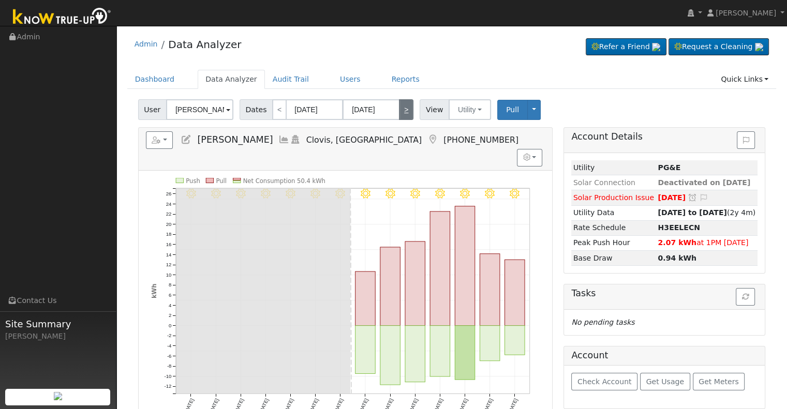
click at [400, 115] on link ">" at bounding box center [406, 109] width 14 height 21
type input "[DATE]"
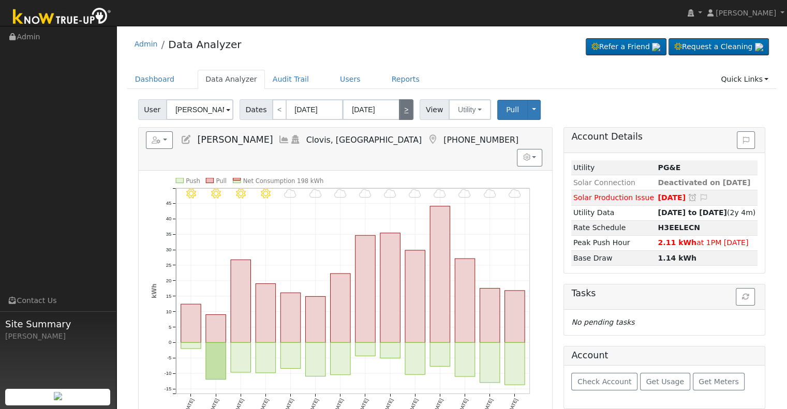
click at [404, 110] on link ">" at bounding box center [406, 109] width 14 height 21
type input "[DATE]"
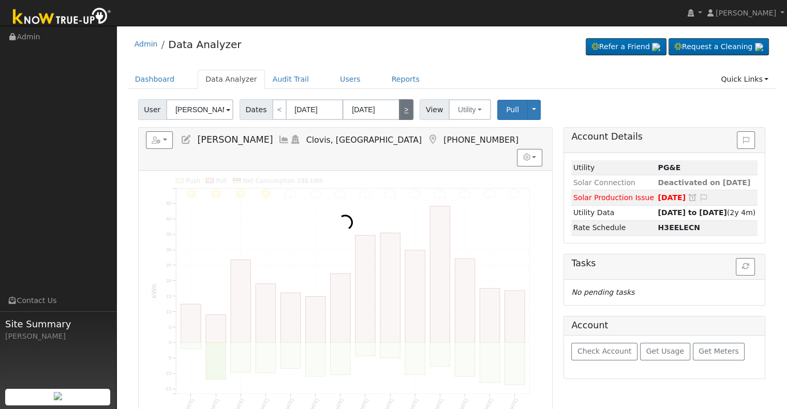
click at [404, 110] on link ">" at bounding box center [406, 109] width 14 height 21
type input "[DATE]"
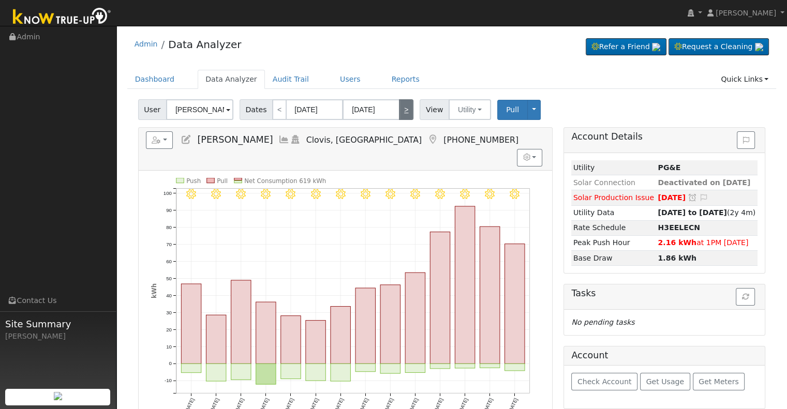
click at [404, 110] on link ">" at bounding box center [406, 109] width 14 height 21
type input "[DATE]"
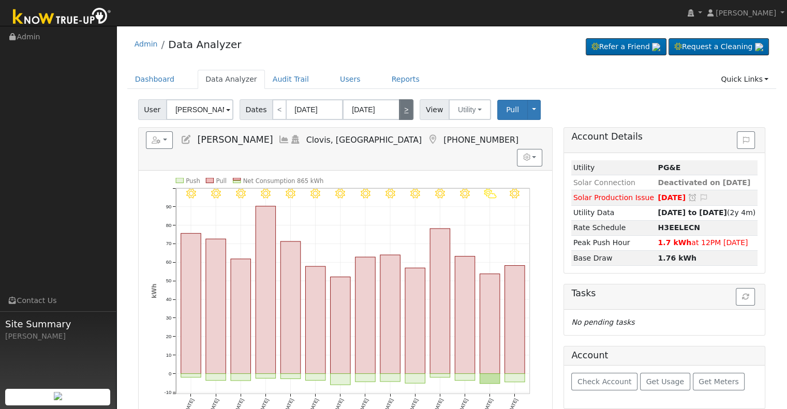
click at [404, 110] on link ">" at bounding box center [406, 109] width 14 height 21
type input "[DATE]"
click at [404, 110] on link ">" at bounding box center [406, 109] width 14 height 21
type input "[DATE]"
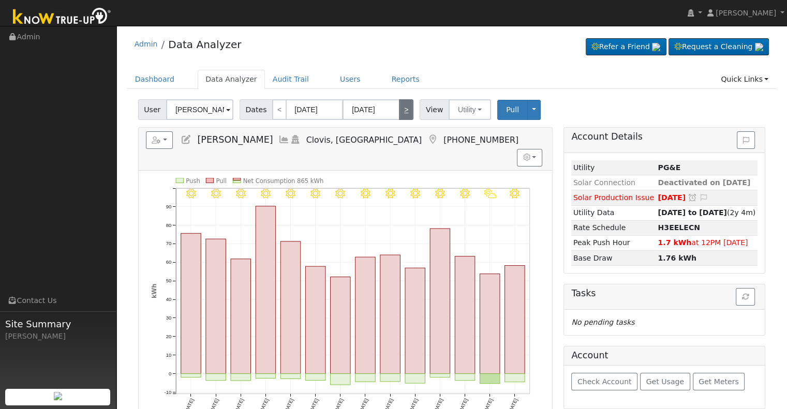
type input "[DATE]"
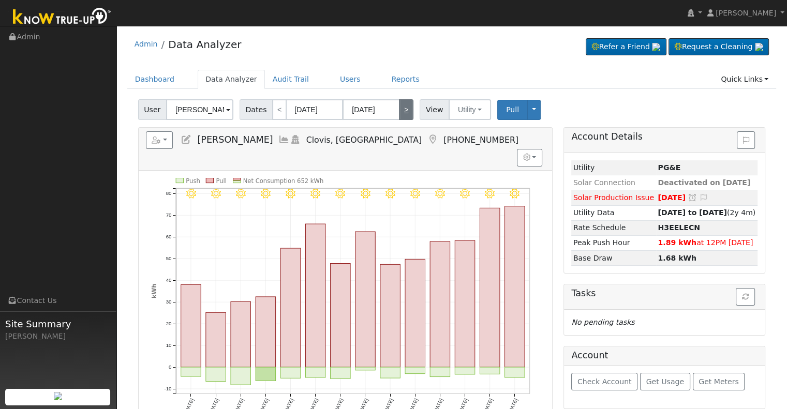
click at [404, 110] on link ">" at bounding box center [406, 109] width 14 height 21
type input "[DATE]"
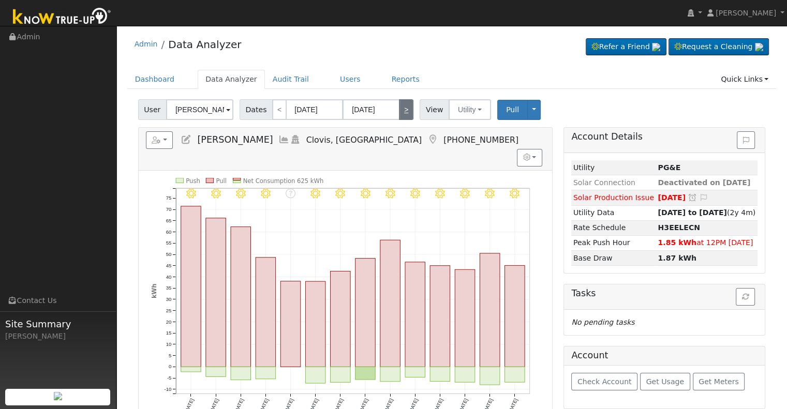
click at [404, 110] on link ">" at bounding box center [406, 109] width 14 height 21
type input "[DATE]"
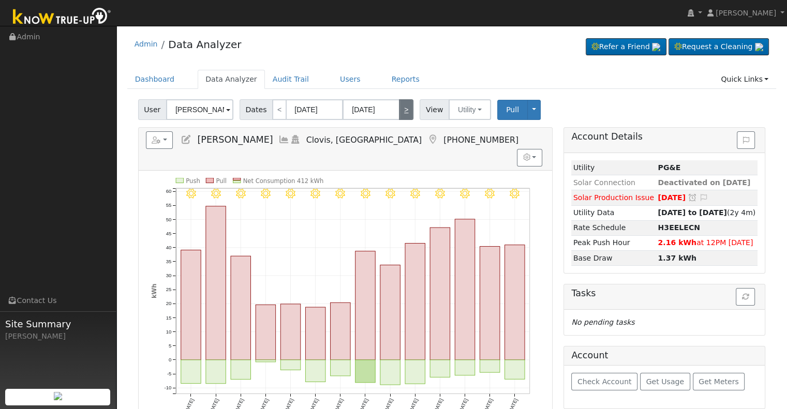
click at [404, 110] on link ">" at bounding box center [406, 109] width 14 height 21
type input "[DATE]"
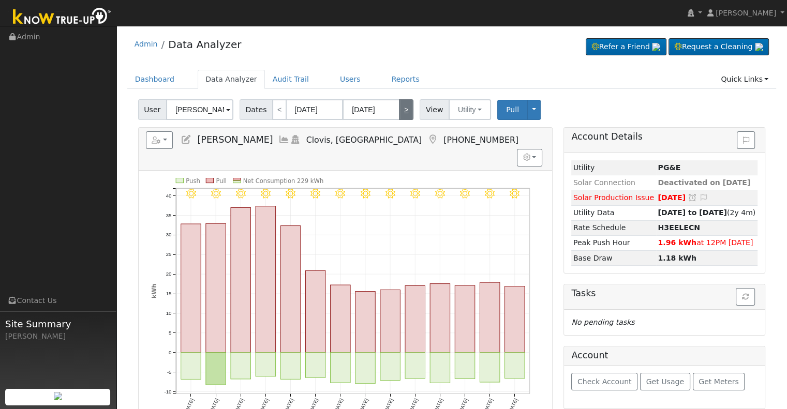
click at [404, 110] on link ">" at bounding box center [406, 109] width 14 height 21
type input "[DATE]"
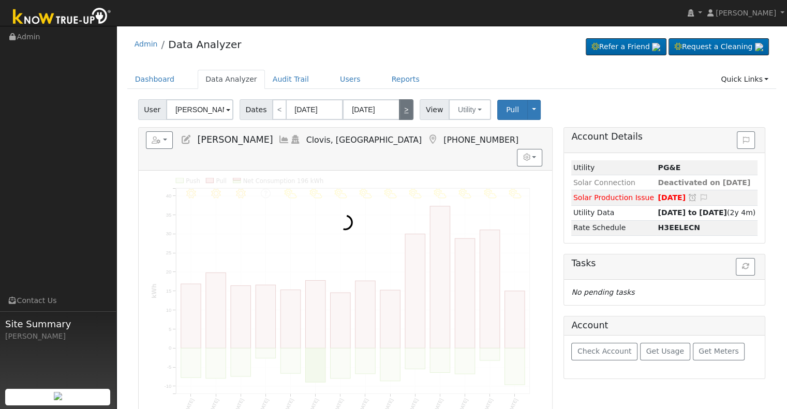
click at [404, 110] on link ">" at bounding box center [406, 109] width 14 height 21
type input "[DATE]"
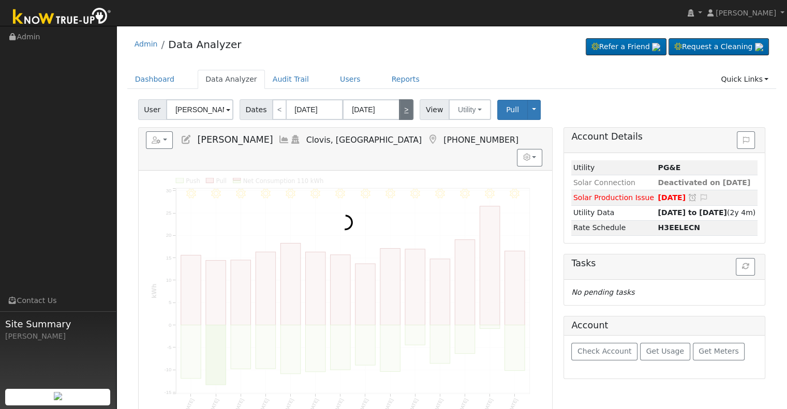
click at [404, 110] on link ">" at bounding box center [406, 109] width 14 height 21
type input "[DATE]"
click at [404, 110] on link ">" at bounding box center [406, 109] width 14 height 21
type input "[DATE]"
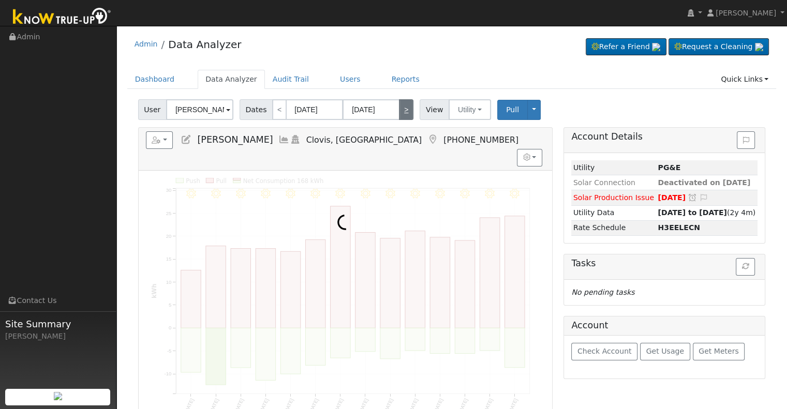
type input "[DATE]"
click at [404, 110] on link ">" at bounding box center [406, 109] width 14 height 21
type input "[DATE]"
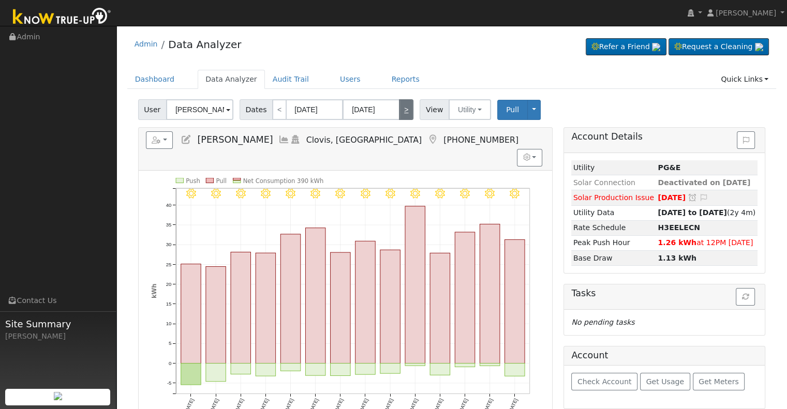
click at [404, 110] on link ">" at bounding box center [406, 109] width 14 height 21
type input "[DATE]"
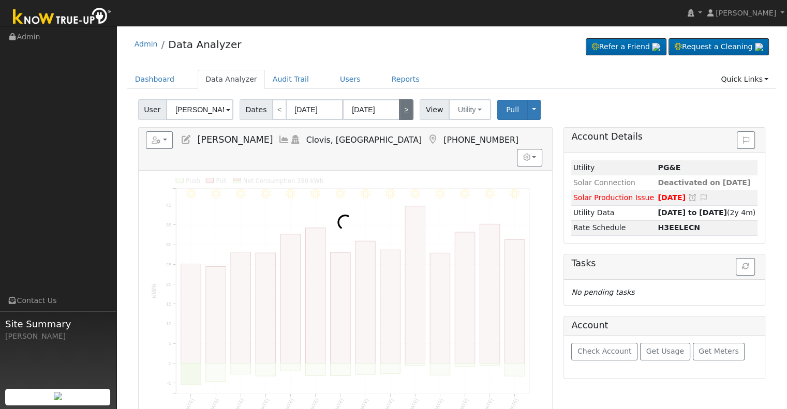
click at [404, 110] on link ">" at bounding box center [406, 109] width 14 height 21
type input "[DATE]"
click at [404, 110] on link ">" at bounding box center [406, 109] width 14 height 21
type input "[DATE]"
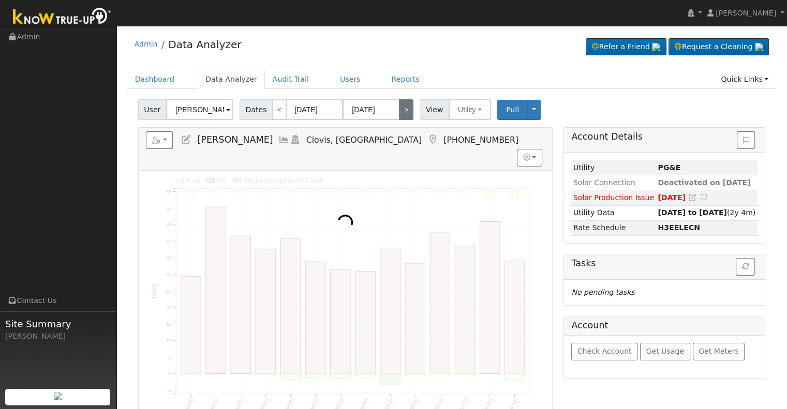
type input "[DATE]"
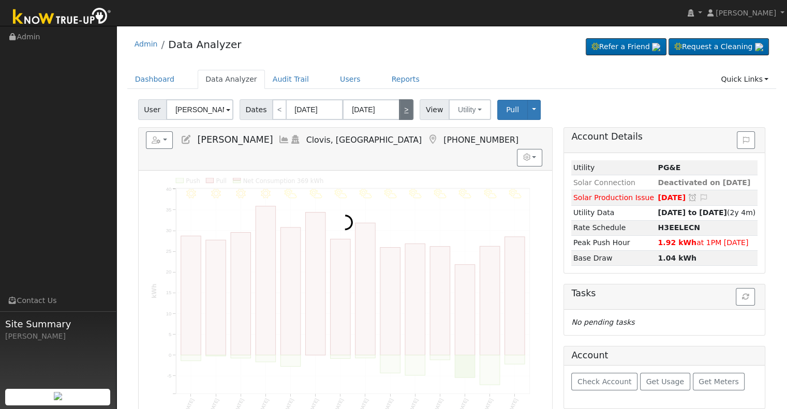
click at [404, 110] on link ">" at bounding box center [406, 109] width 14 height 21
type input "[DATE]"
click at [403, 110] on link ">" at bounding box center [406, 109] width 14 height 21
type input "[DATE]"
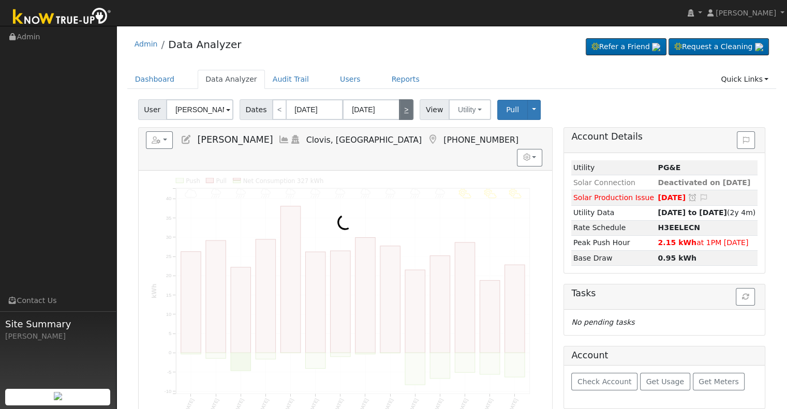
type input "[DATE]"
click at [401, 111] on link ">" at bounding box center [406, 109] width 14 height 21
type input "[DATE]"
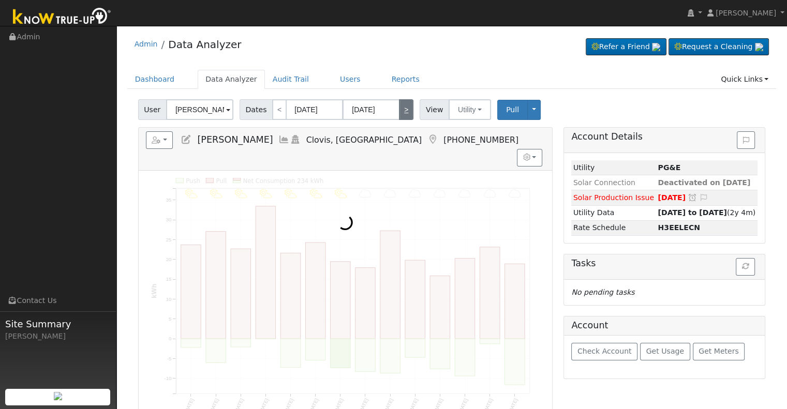
click at [401, 111] on link ">" at bounding box center [406, 109] width 14 height 21
type input "[DATE]"
click at [401, 111] on link ">" at bounding box center [406, 109] width 14 height 21
type input "[DATE]"
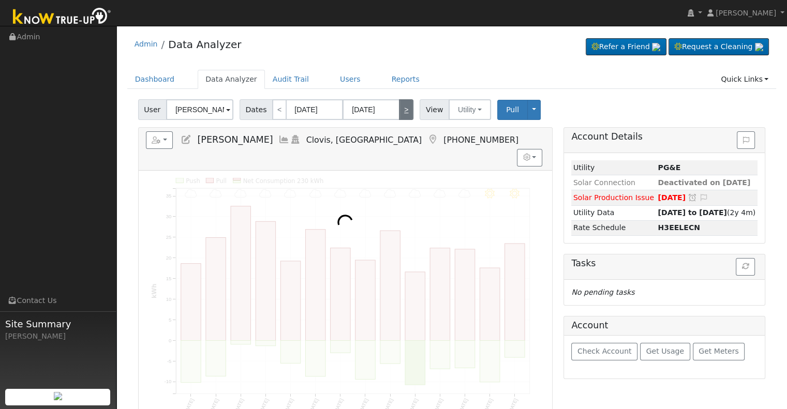
type input "[DATE]"
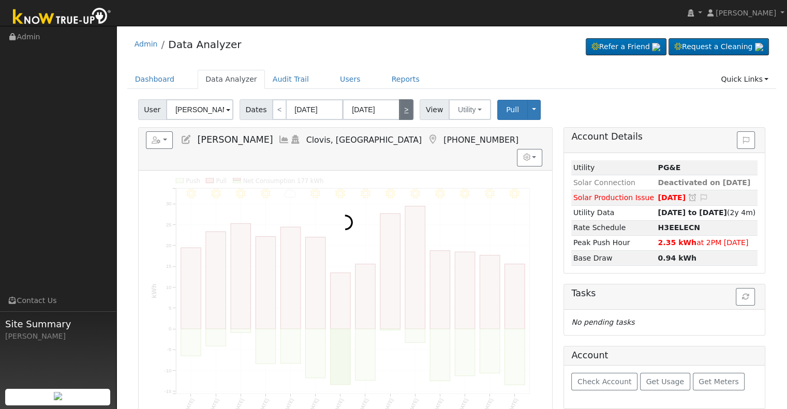
click at [401, 111] on link ">" at bounding box center [406, 109] width 14 height 21
type input "[DATE]"
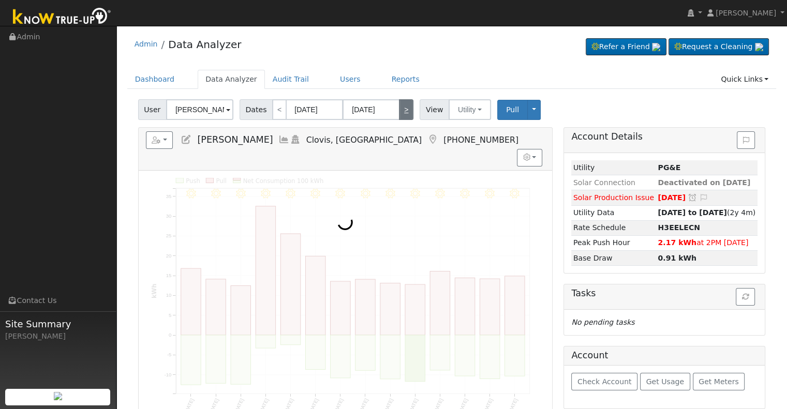
click at [401, 111] on link ">" at bounding box center [406, 109] width 14 height 21
type input "[DATE]"
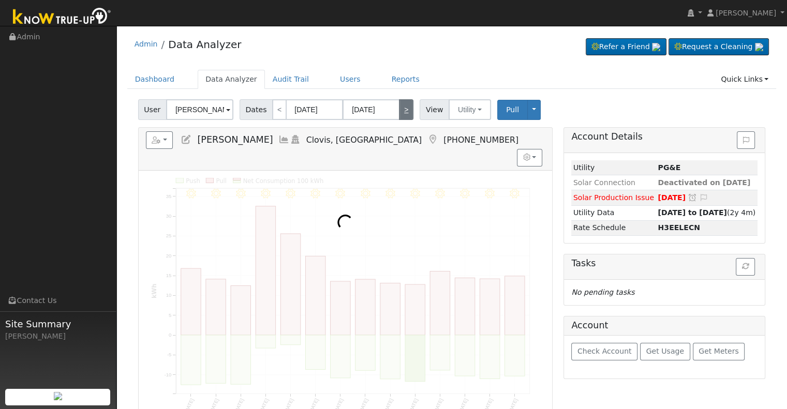
click at [401, 111] on link ">" at bounding box center [406, 109] width 14 height 21
type input "[DATE]"
click at [401, 111] on link ">" at bounding box center [406, 109] width 14 height 21
type input "[DATE]"
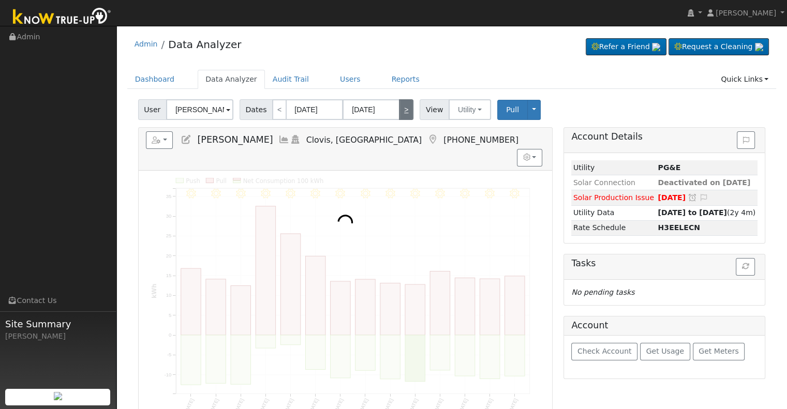
type input "[DATE]"
click at [401, 111] on link ">" at bounding box center [406, 109] width 14 height 21
type input "[DATE]"
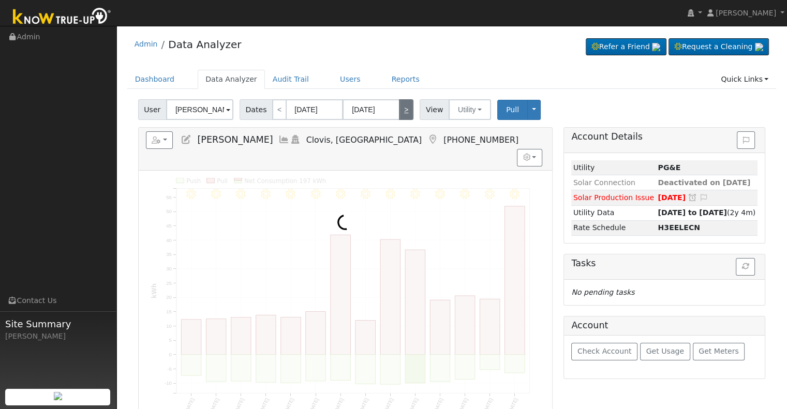
click at [401, 111] on link ">" at bounding box center [406, 109] width 14 height 21
type input "[DATE]"
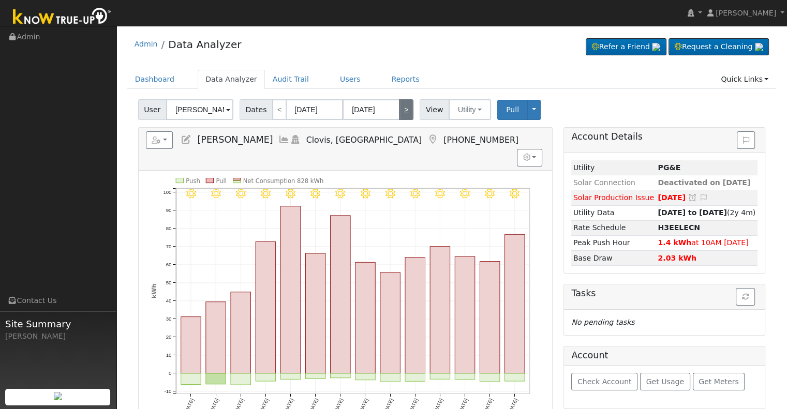
click at [399, 111] on link ">" at bounding box center [406, 109] width 14 height 21
type input "[DATE]"
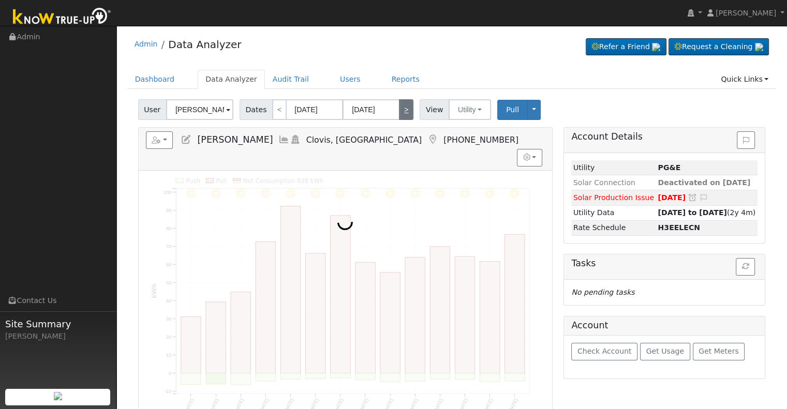
click at [399, 111] on link ">" at bounding box center [406, 109] width 14 height 21
type input "[DATE]"
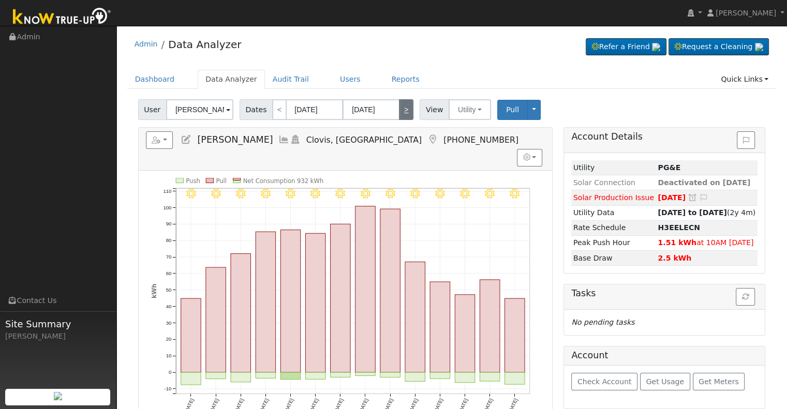
click at [399, 111] on link ">" at bounding box center [406, 109] width 14 height 21
type input "[DATE]"
click at [399, 111] on link ">" at bounding box center [406, 109] width 14 height 21
type input "[DATE]"
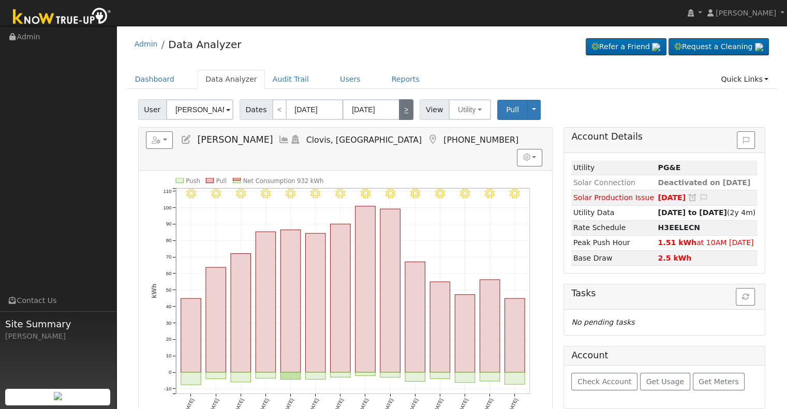
type input "[DATE]"
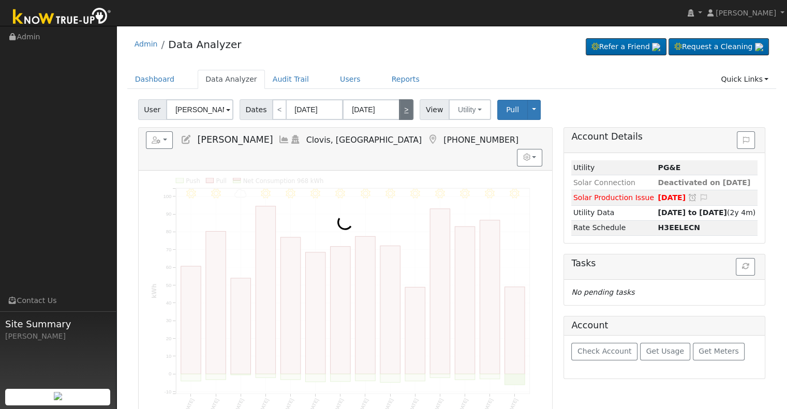
click at [399, 111] on link ">" at bounding box center [406, 109] width 14 height 21
type input "[DATE]"
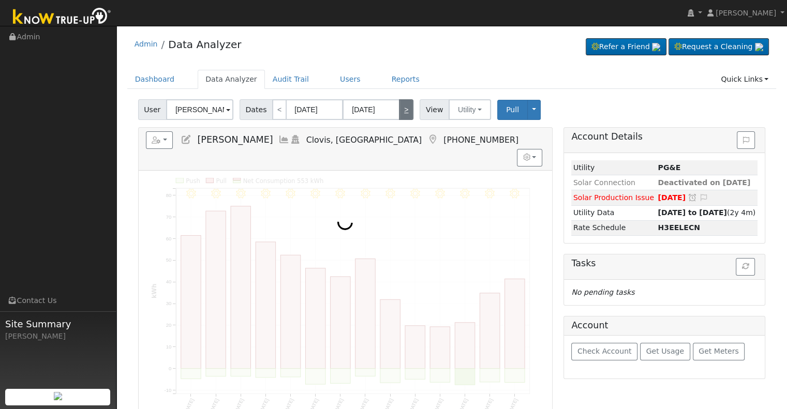
click at [399, 111] on link ">" at bounding box center [406, 109] width 14 height 21
type input "[DATE]"
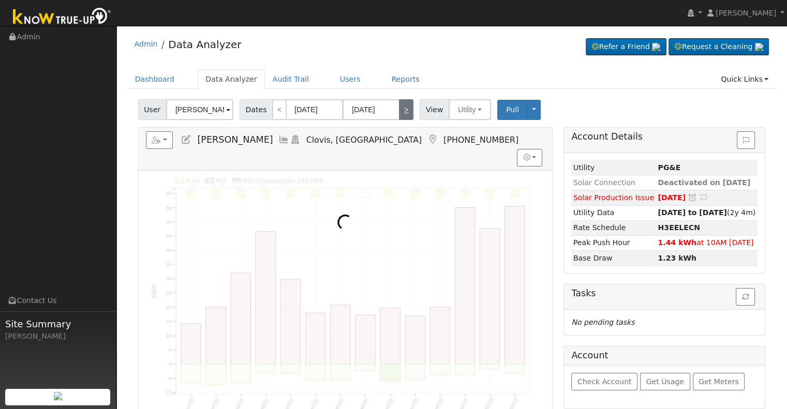
click at [399, 111] on link ">" at bounding box center [406, 109] width 14 height 21
type input "[DATE]"
click at [399, 111] on link ">" at bounding box center [406, 109] width 14 height 21
type input "[DATE]"
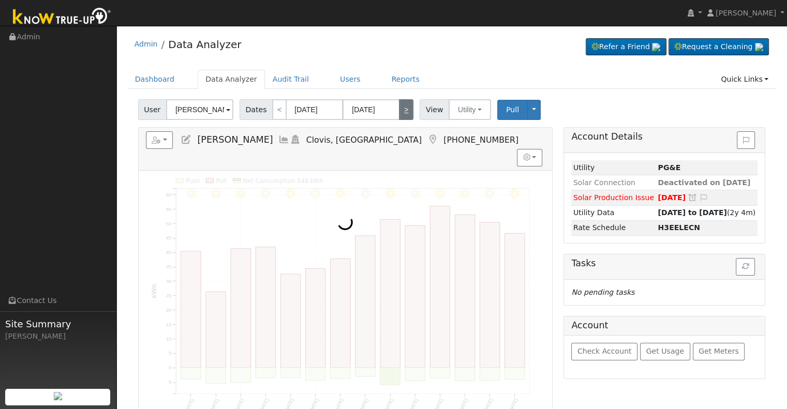
click at [399, 111] on link ">" at bounding box center [406, 109] width 14 height 21
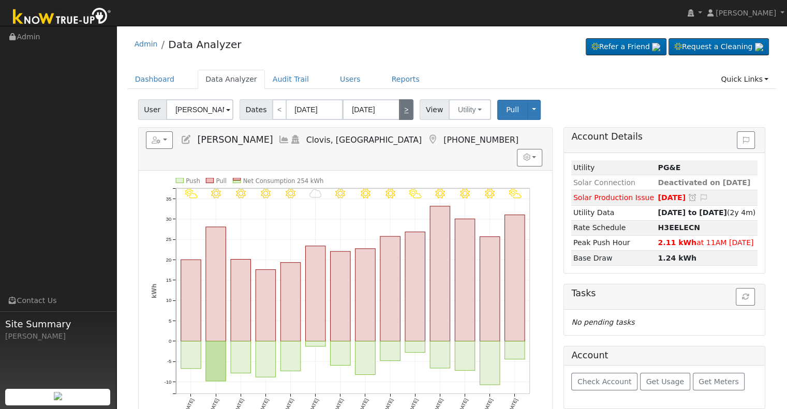
click at [399, 111] on link ">" at bounding box center [406, 109] width 14 height 21
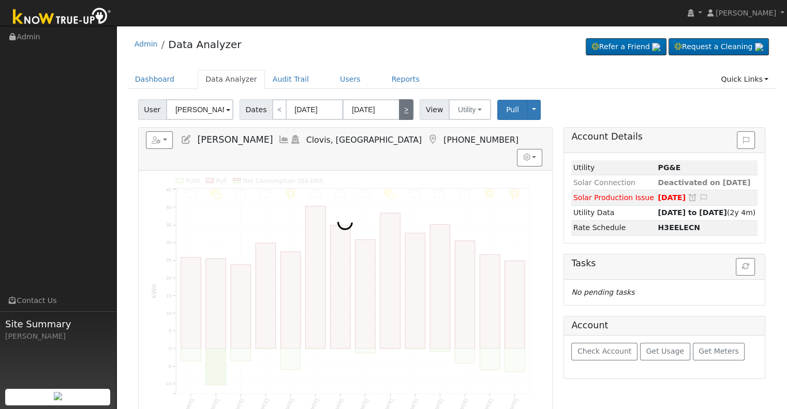
click at [399, 111] on link ">" at bounding box center [406, 109] width 14 height 21
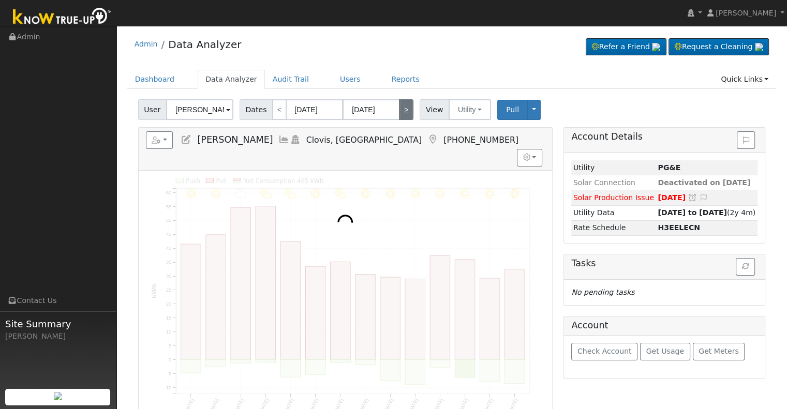
click at [399, 111] on link ">" at bounding box center [406, 109] width 14 height 21
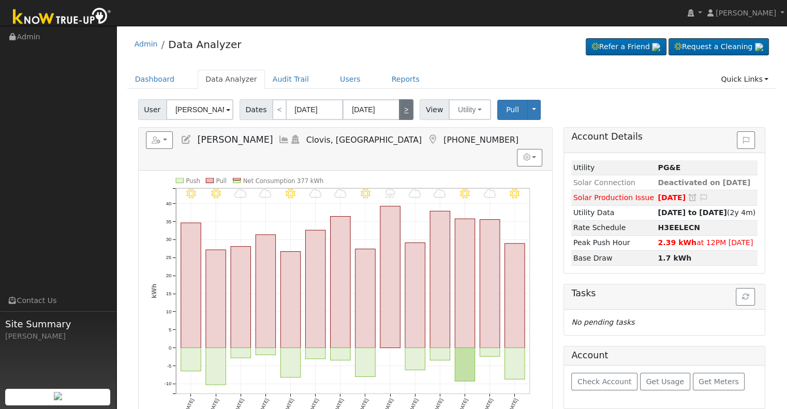
click at [399, 111] on link ">" at bounding box center [406, 109] width 14 height 21
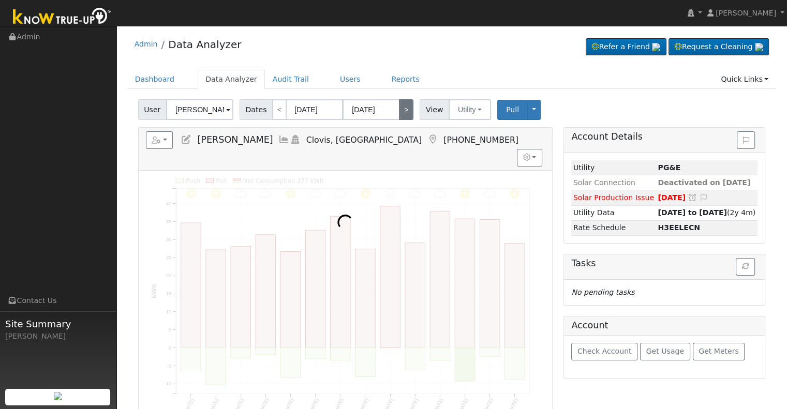
click at [399, 111] on link ">" at bounding box center [406, 109] width 14 height 21
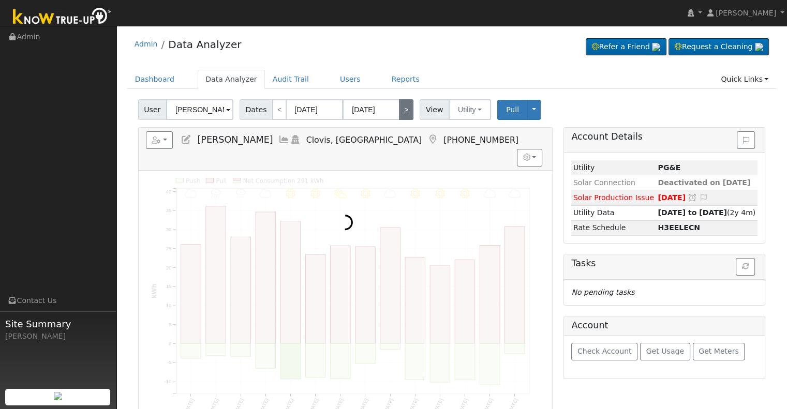
click at [399, 111] on link ">" at bounding box center [406, 109] width 14 height 21
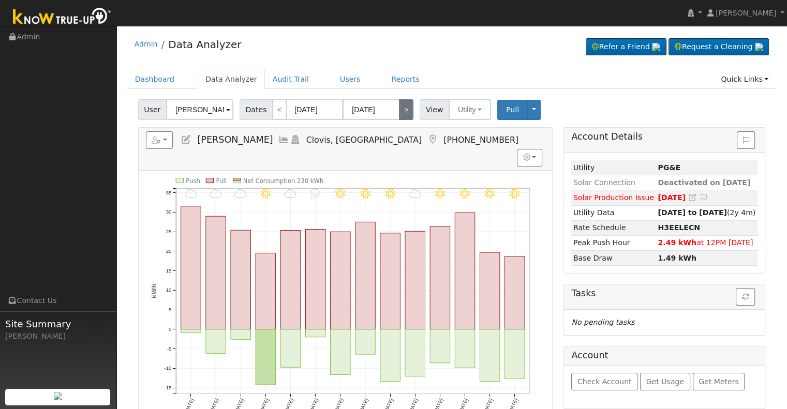
click at [399, 111] on link ">" at bounding box center [406, 109] width 14 height 21
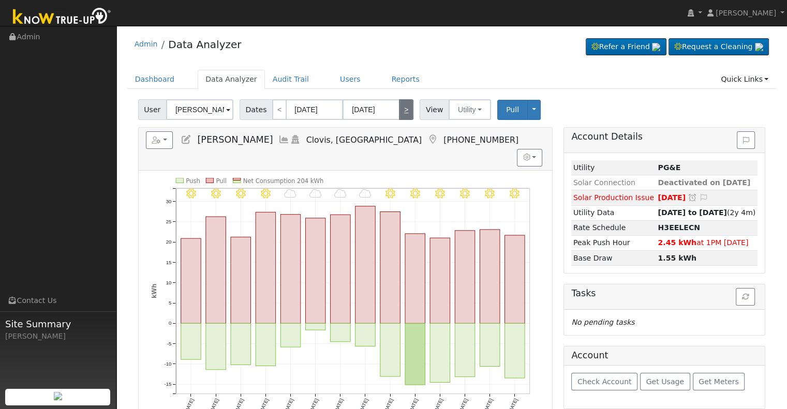
click at [399, 111] on link ">" at bounding box center [406, 109] width 14 height 21
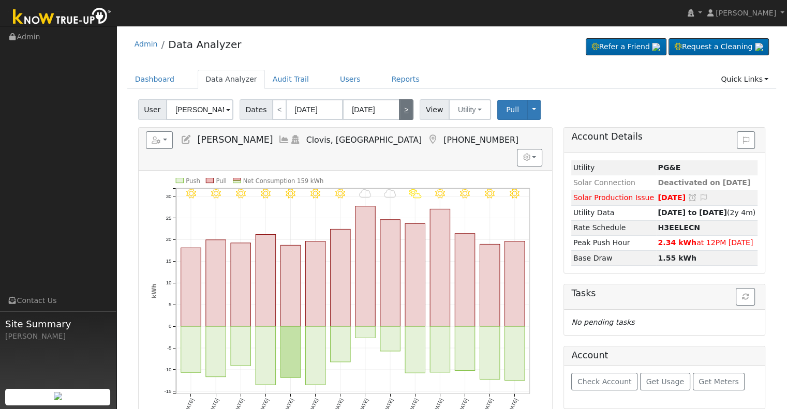
click at [399, 111] on link ">" at bounding box center [406, 109] width 14 height 21
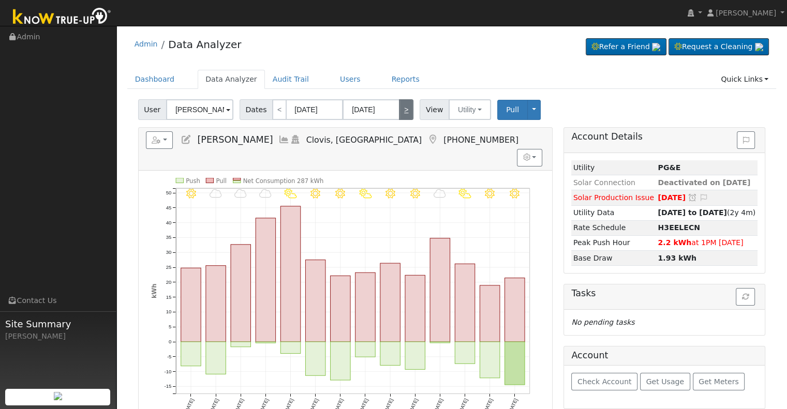
click at [399, 111] on link ">" at bounding box center [406, 109] width 14 height 21
